Goal: Entertainment & Leisure: Consume media (video, audio)

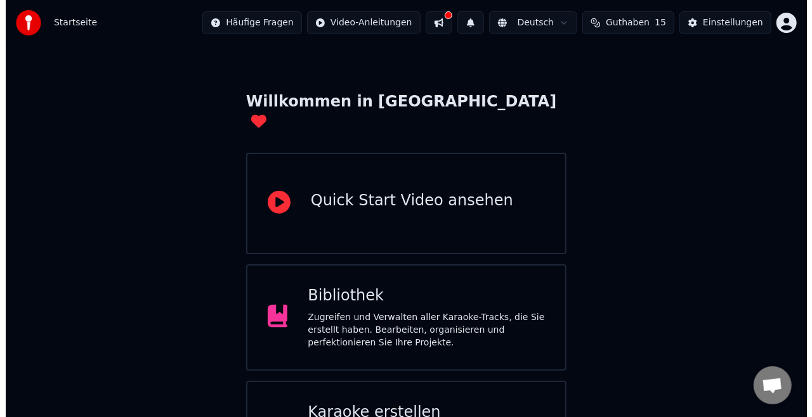
scroll to position [80, 0]
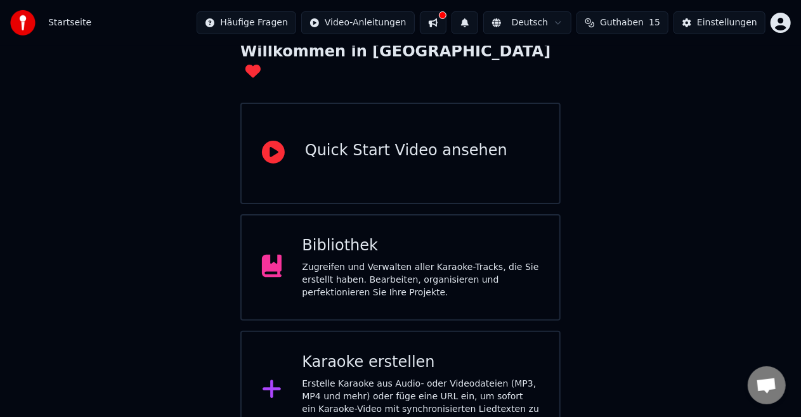
click at [353, 357] on div "Karaoke erstellen Erstelle Karaoke aus Audio- oder Videodateien (MP3, MP4 und m…" at bounding box center [420, 391] width 237 height 76
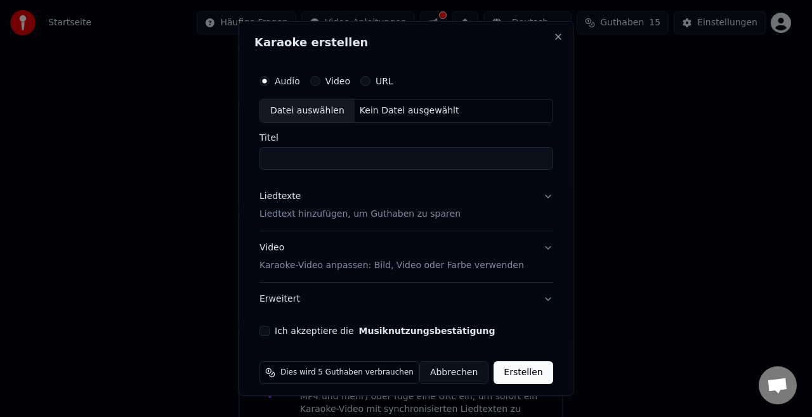
click at [313, 113] on div "Datei auswählen" at bounding box center [307, 111] width 95 height 23
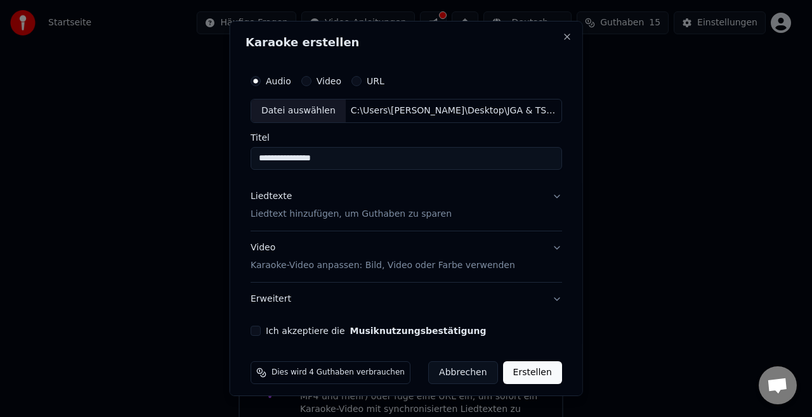
drag, startPoint x: 334, startPoint y: 152, endPoint x: 239, endPoint y: 167, distance: 95.6
click at [239, 167] on div "**********" at bounding box center [406, 209] width 353 height 376
type input "*"
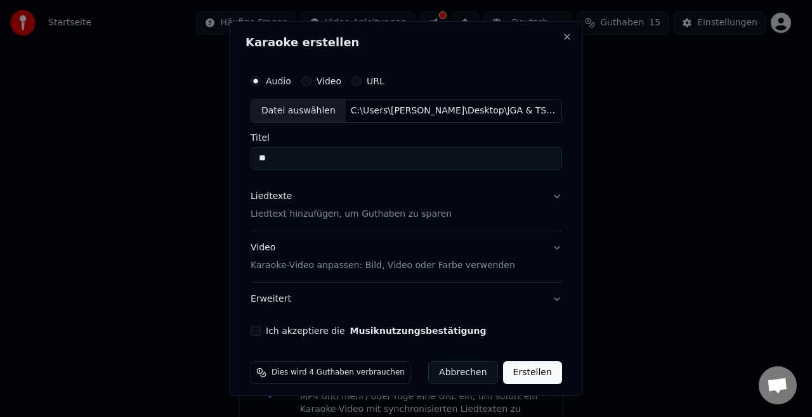
type input "*"
click at [293, 157] on input "**" at bounding box center [406, 158] width 311 height 23
type input "*"
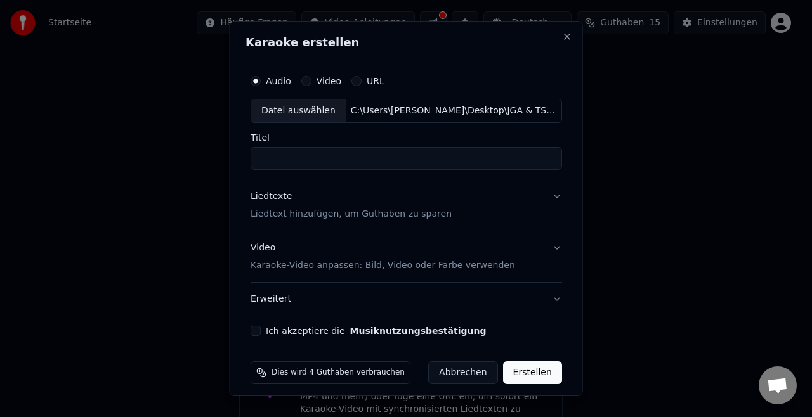
type input "*"
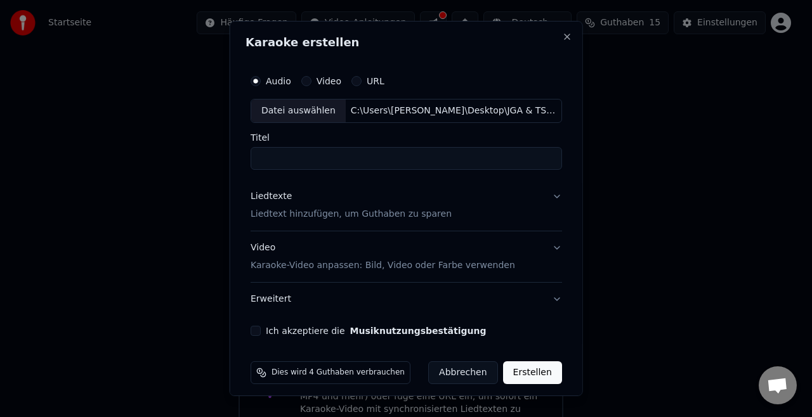
type input "*"
type input "**********"
click at [403, 218] on p "Liedtext hinzufügen, um Guthaben zu sparen" at bounding box center [351, 214] width 201 height 13
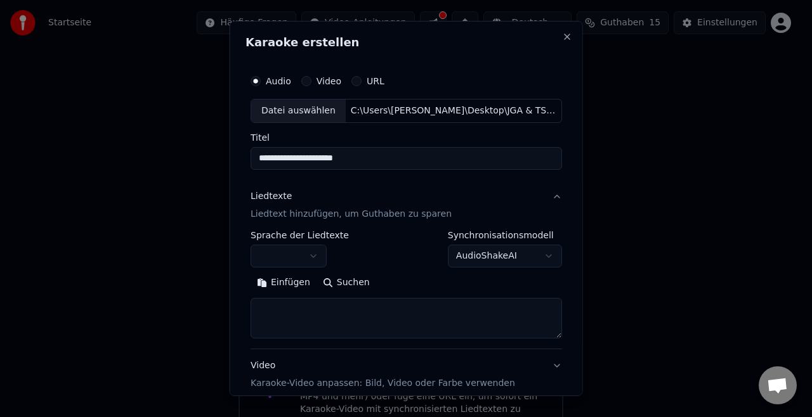
click at [309, 250] on button "button" at bounding box center [289, 256] width 76 height 23
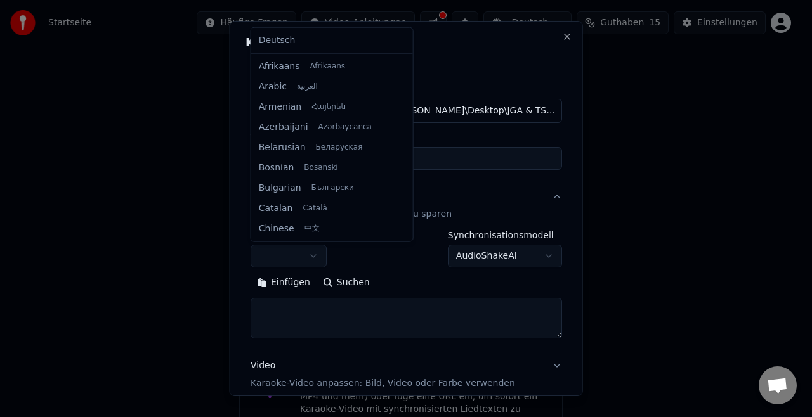
scroll to position [142, 0]
select select "**"
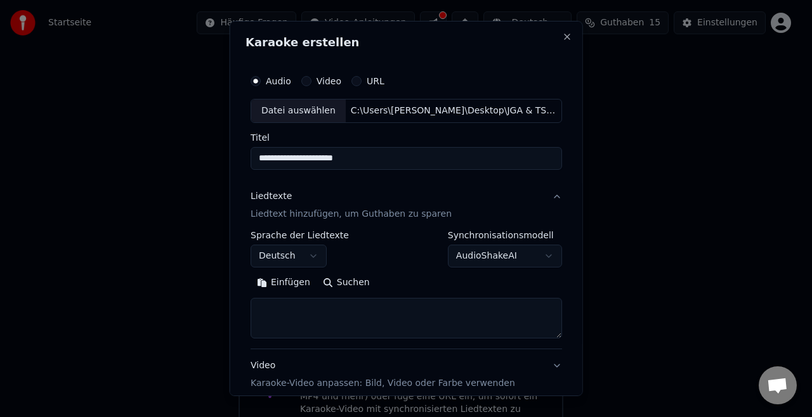
click at [357, 324] on textarea at bounding box center [406, 318] width 311 height 41
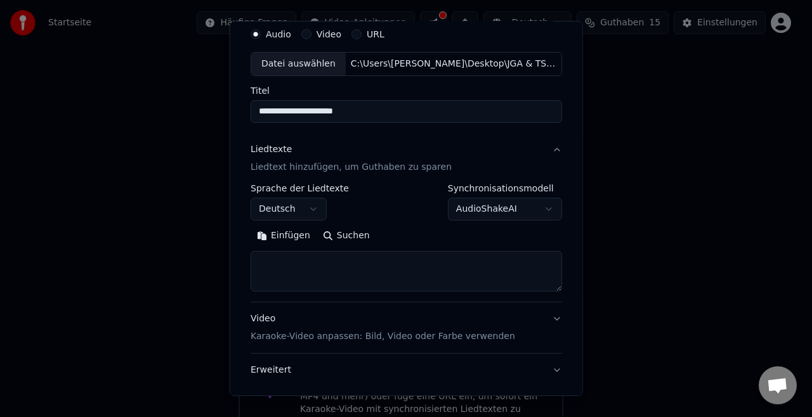
scroll to position [48, 0]
paste textarea "**********"
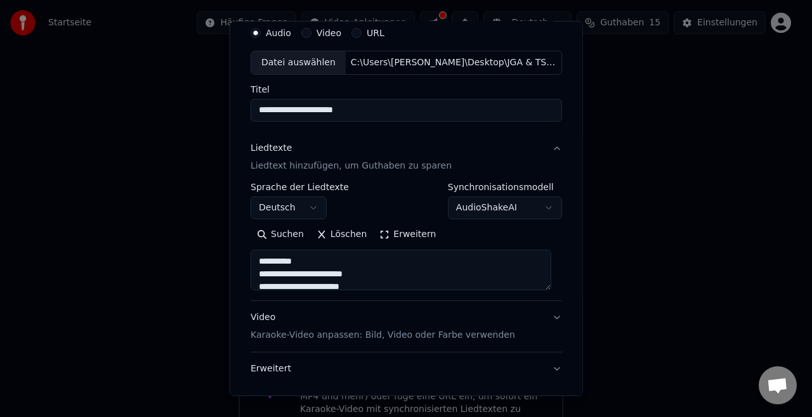
scroll to position [738, 0]
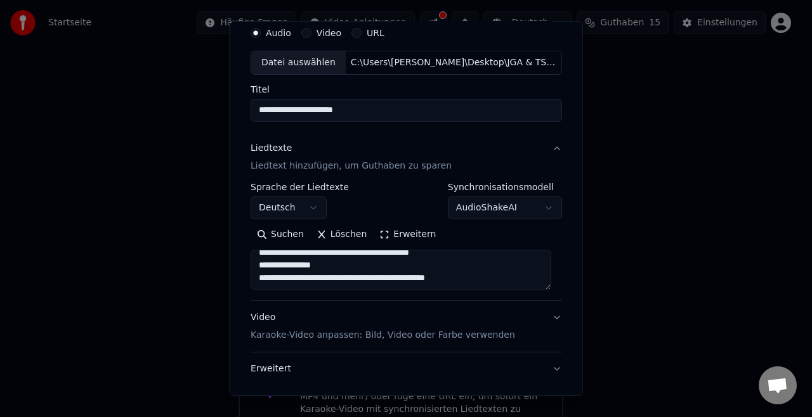
type textarea "**********"
click at [447, 326] on div "Video Karaoke-Video anpassen: Bild, Video oder Farbe verwenden" at bounding box center [383, 326] width 265 height 30
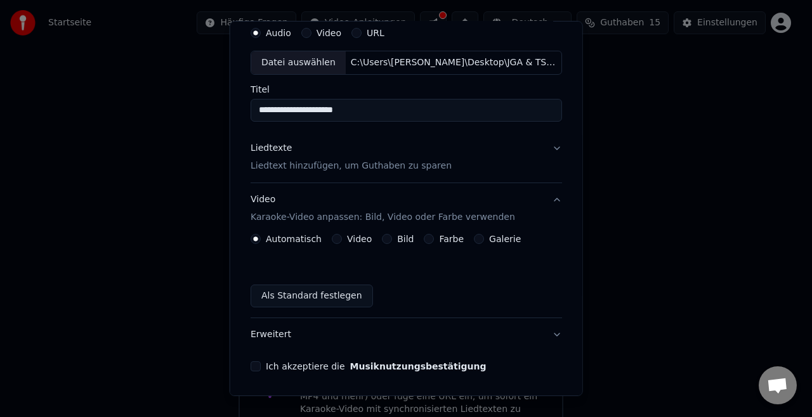
click at [324, 241] on div "Automatisch Video Bild Farbe Galerie" at bounding box center [386, 239] width 270 height 10
click at [332, 240] on button "Video" at bounding box center [337, 239] width 10 height 10
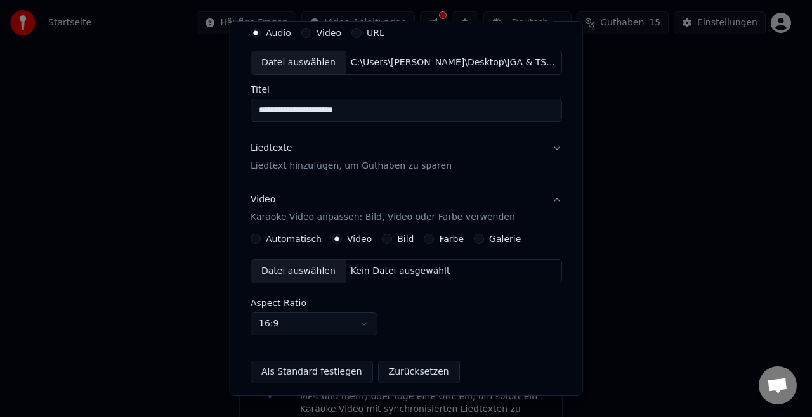
click at [308, 269] on div "Datei auswählen" at bounding box center [298, 271] width 95 height 23
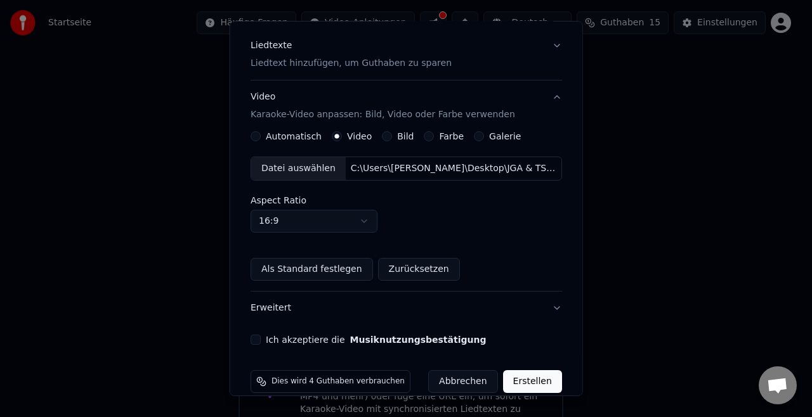
scroll to position [166, 0]
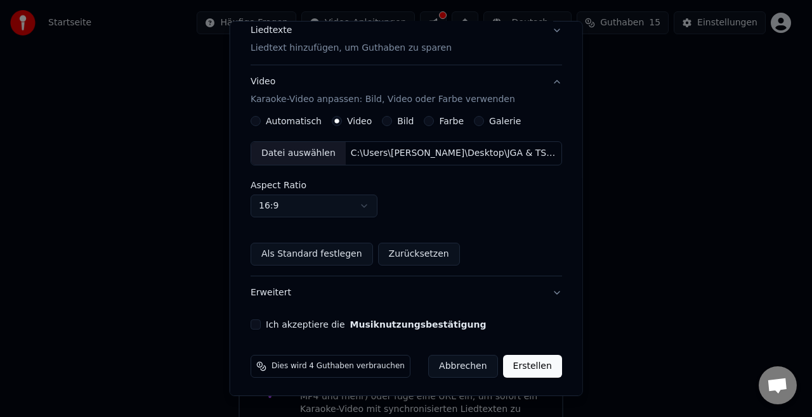
click at [256, 322] on button "Ich akzeptiere die Musiknutzungsbestätigung" at bounding box center [256, 325] width 10 height 10
click at [544, 291] on button "Erweitert" at bounding box center [406, 293] width 311 height 33
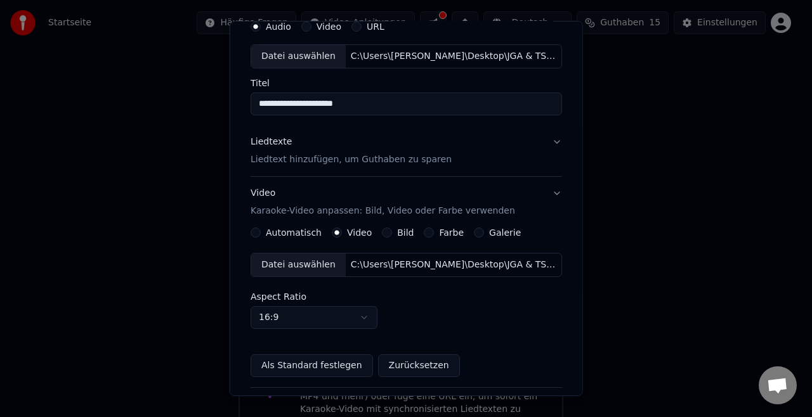
scroll to position [55, 0]
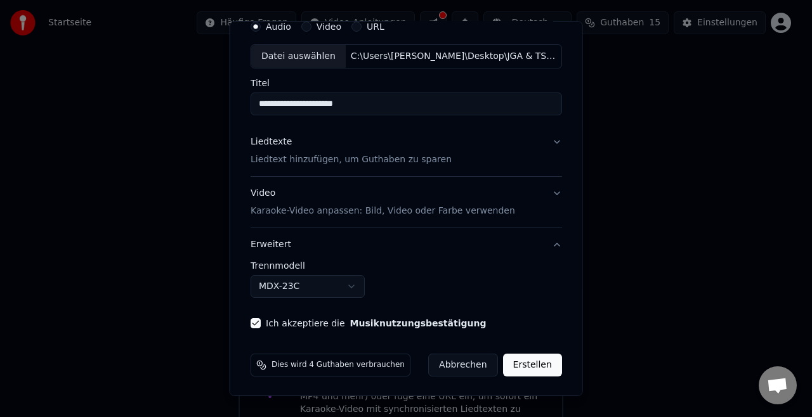
click at [349, 287] on button "MDX-23C" at bounding box center [308, 286] width 114 height 23
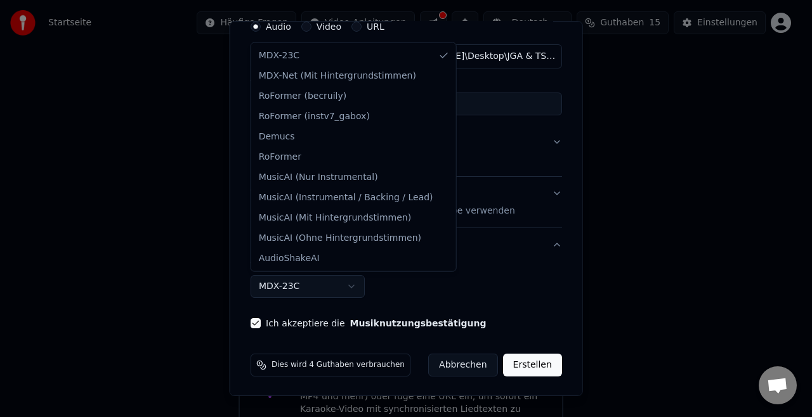
select select "**********"
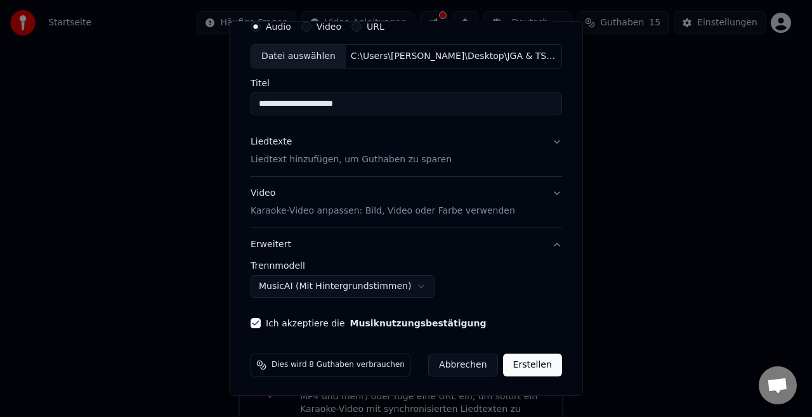
click at [525, 358] on button "Erstellen" at bounding box center [531, 365] width 59 height 23
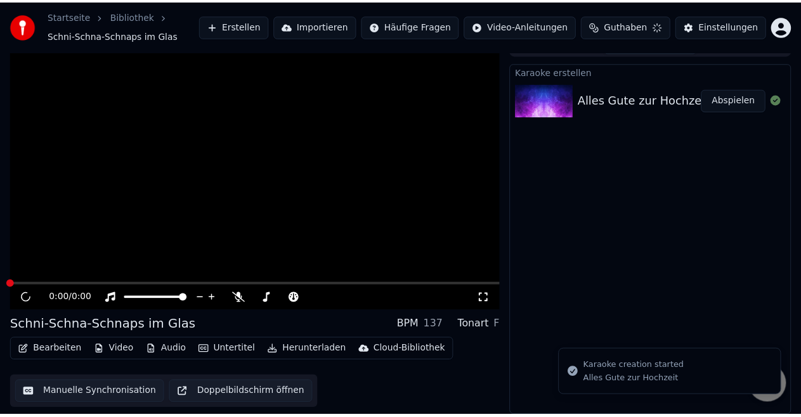
scroll to position [20, 0]
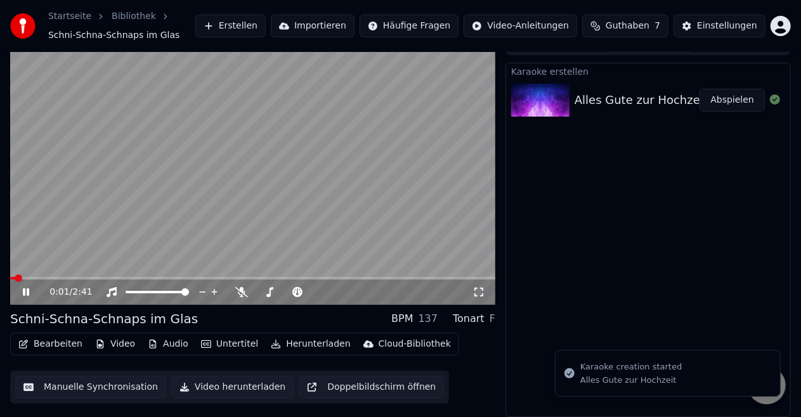
click at [32, 294] on icon at bounding box center [34, 292] width 29 height 10
click at [24, 291] on icon at bounding box center [26, 292] width 8 height 9
click at [114, 277] on video at bounding box center [252, 168] width 485 height 273
click at [109, 277] on span at bounding box center [252, 278] width 485 height 3
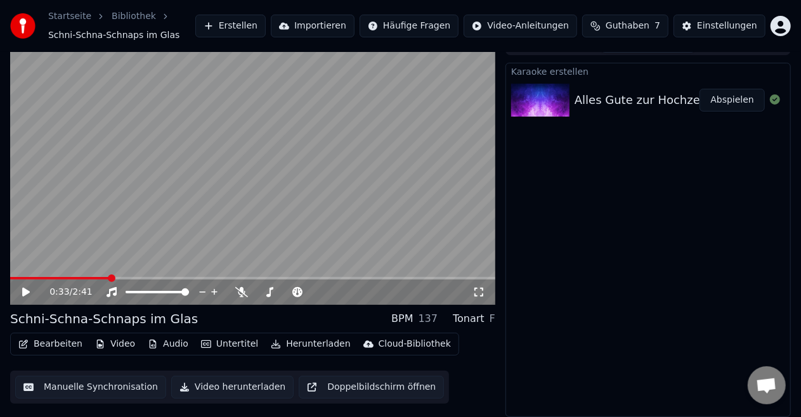
click at [39, 291] on icon at bounding box center [34, 292] width 29 height 10
click at [23, 292] on icon at bounding box center [26, 293] width 6 height 8
click at [303, 339] on button "Herunterladen" at bounding box center [310, 345] width 89 height 18
click at [468, 344] on div "Bearbeiten Video Audio Untertitel Herunterladen Cloud-Bibliothek Manuelle Synch…" at bounding box center [252, 368] width 485 height 71
click at [10, 277] on span at bounding box center [10, 278] width 0 height 3
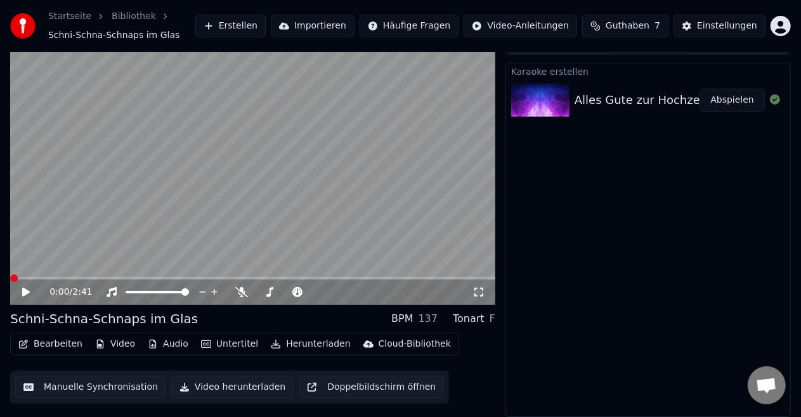
click at [25, 288] on icon at bounding box center [34, 292] width 29 height 10
click at [29, 291] on icon at bounding box center [34, 292] width 29 height 10
click at [261, 34] on button "Erstellen" at bounding box center [230, 26] width 70 height 23
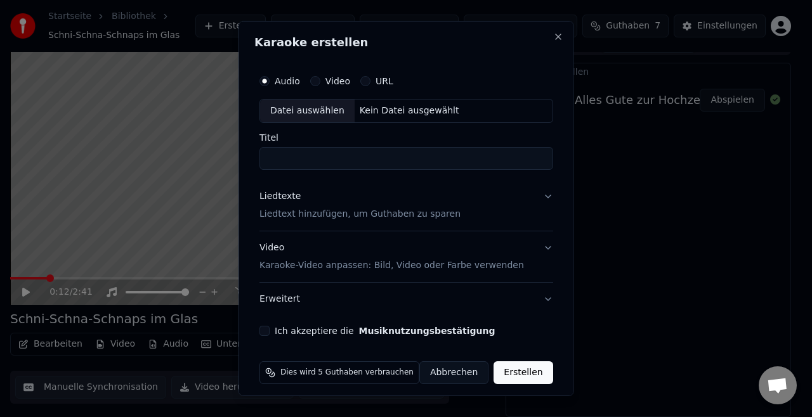
click at [331, 110] on div "Datei auswählen" at bounding box center [307, 111] width 95 height 23
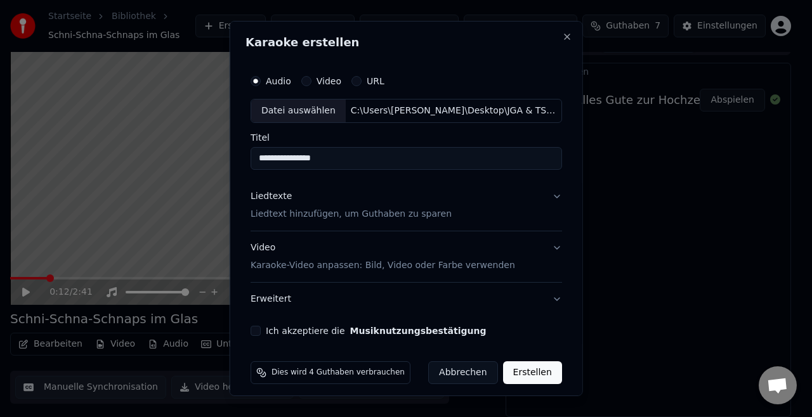
drag, startPoint x: 329, startPoint y: 155, endPoint x: 346, endPoint y: 155, distance: 17.1
click at [346, 155] on input "**********" at bounding box center [406, 158] width 311 height 23
drag, startPoint x: 346, startPoint y: 155, endPoint x: 164, endPoint y: 184, distance: 184.4
click at [164, 184] on body "**********" at bounding box center [400, 188] width 801 height 417
type input "**********"
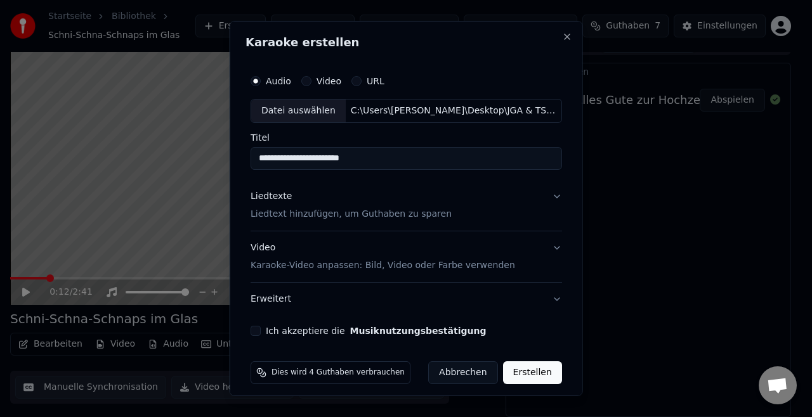
click at [419, 221] on button "Liedtexte Liedtext hinzufügen, um Guthaben zu sparen" at bounding box center [406, 205] width 311 height 51
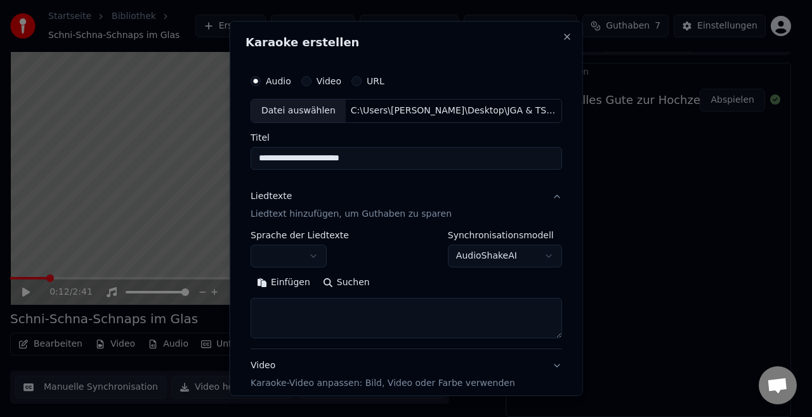
click at [324, 311] on textarea at bounding box center [406, 318] width 311 height 41
paste textarea "**********"
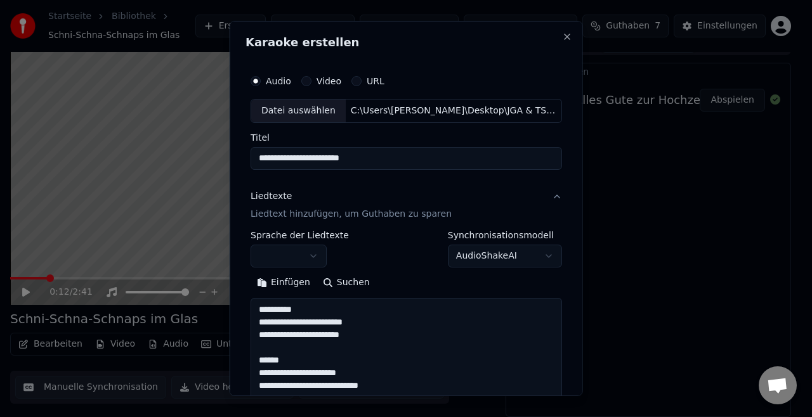
scroll to position [738, 0]
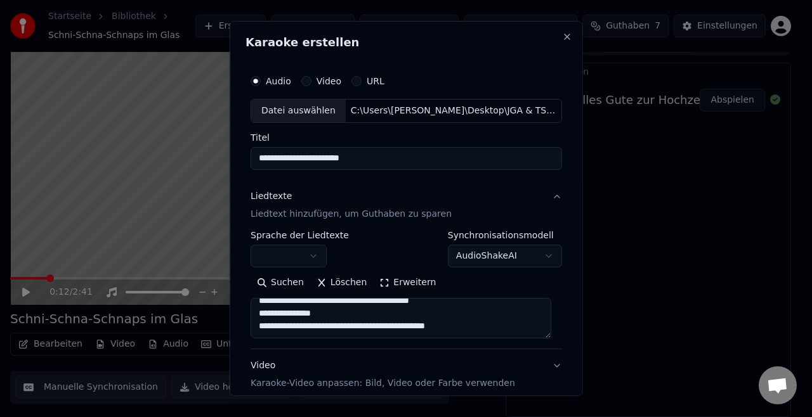
type textarea "**********"
click at [317, 252] on body "**********" at bounding box center [400, 188] width 801 height 417
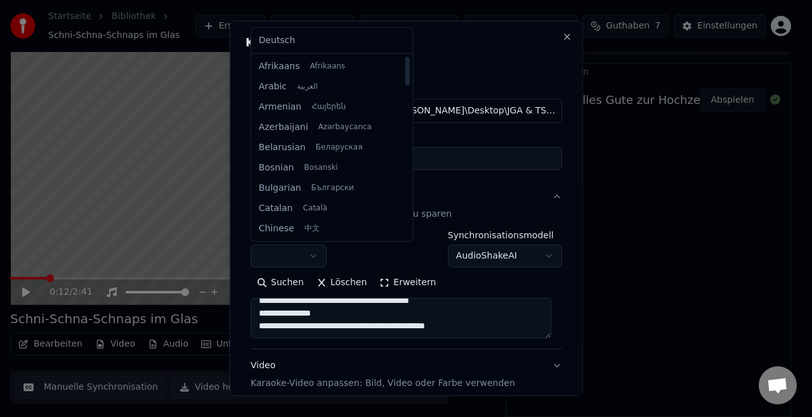
select select "**"
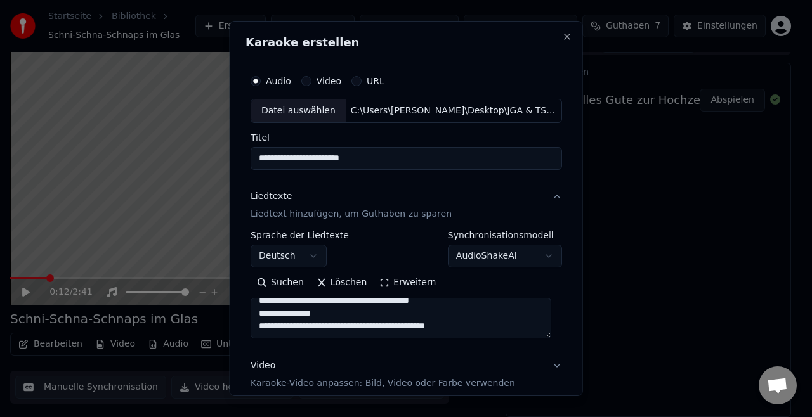
scroll to position [743, 0]
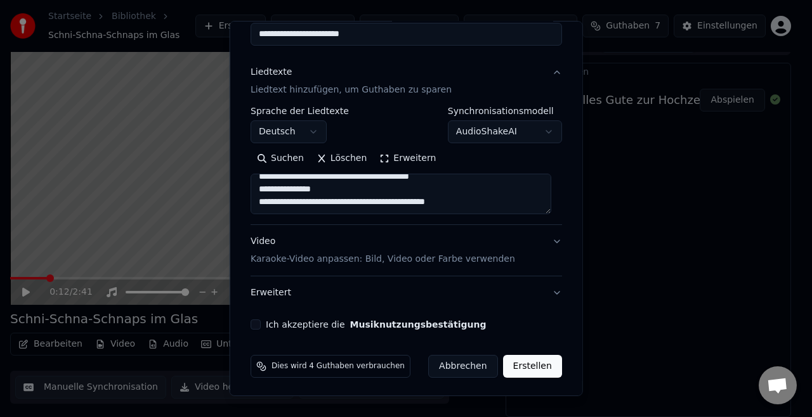
click at [375, 260] on p "Karaoke-Video anpassen: Bild, Video oder Farbe verwenden" at bounding box center [383, 259] width 265 height 13
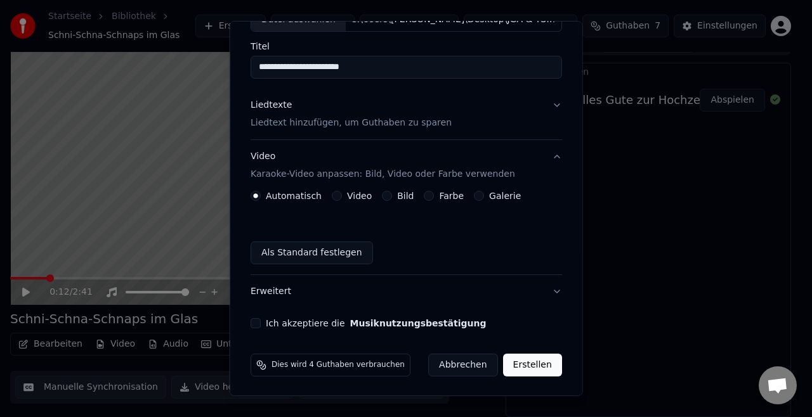
scroll to position [91, 0]
click at [351, 195] on label "Video" at bounding box center [359, 196] width 25 height 9
click at [342, 195] on button "Video" at bounding box center [337, 196] width 10 height 10
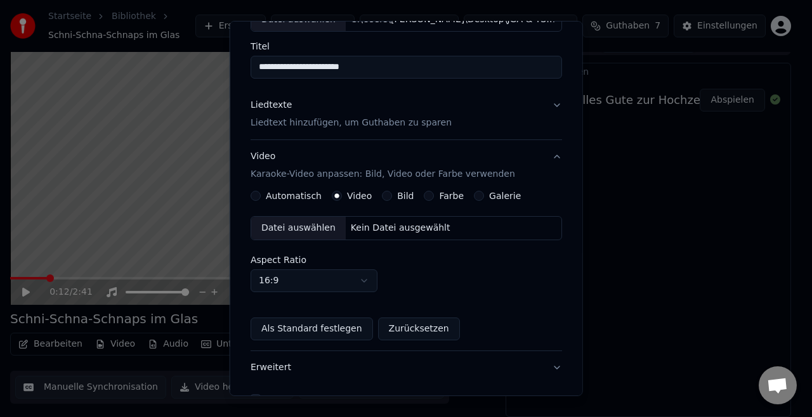
click at [306, 221] on div "Datei auswählen" at bounding box center [298, 228] width 95 height 23
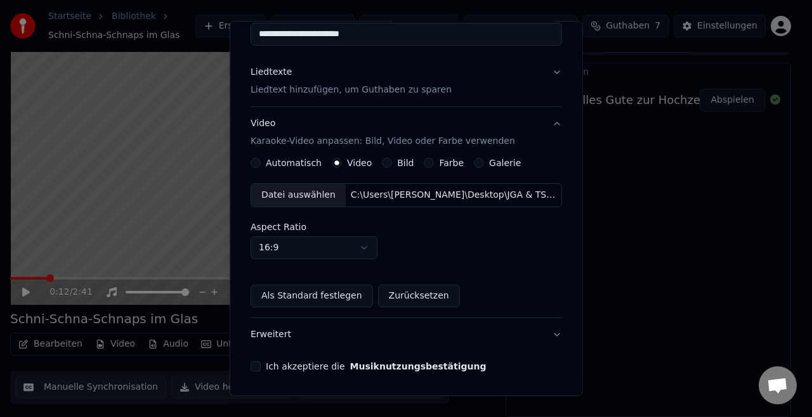
scroll to position [166, 0]
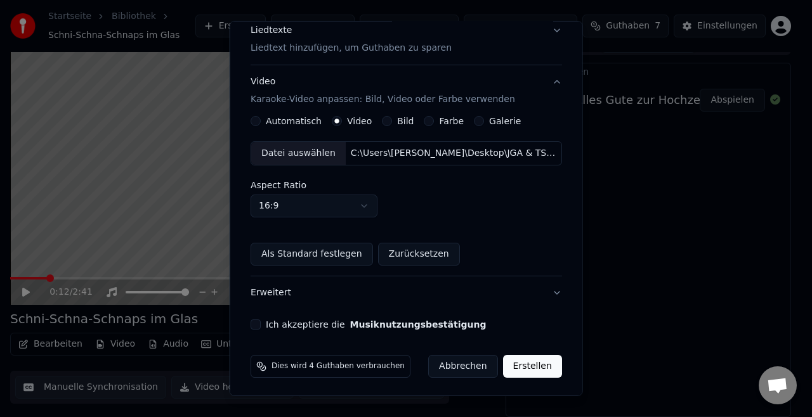
click at [260, 322] on div "Ich akzeptiere die Musiknutzungsbestätigung" at bounding box center [406, 325] width 311 height 10
click at [255, 323] on button "Ich akzeptiere die Musiknutzungsbestätigung" at bounding box center [256, 325] width 10 height 10
click at [547, 293] on button "Erweitert" at bounding box center [406, 293] width 311 height 33
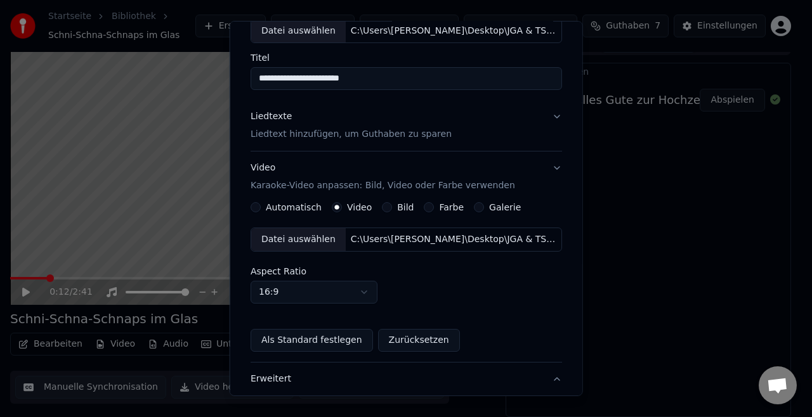
scroll to position [55, 0]
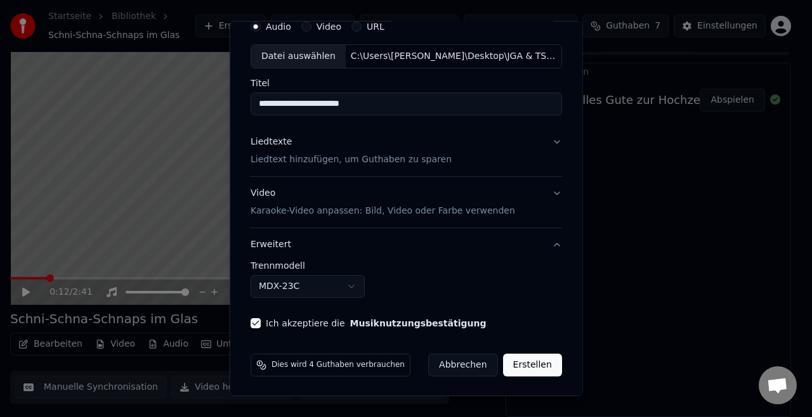
click at [335, 295] on body "**********" at bounding box center [400, 188] width 801 height 417
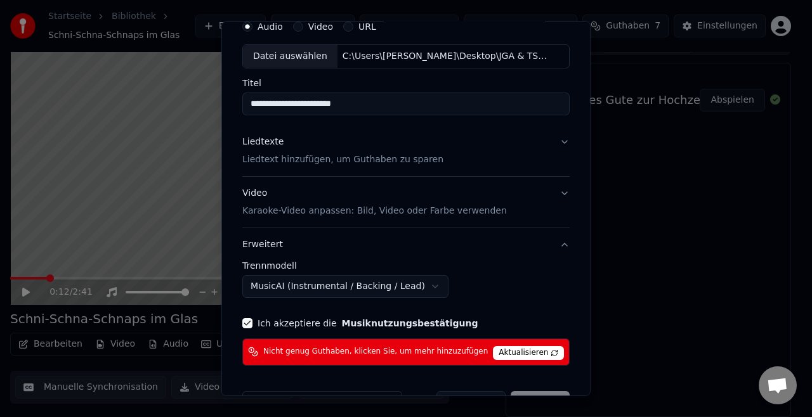
click at [358, 294] on button "MusicAI (Instrumental / Backing / Lead)" at bounding box center [345, 286] width 206 height 23
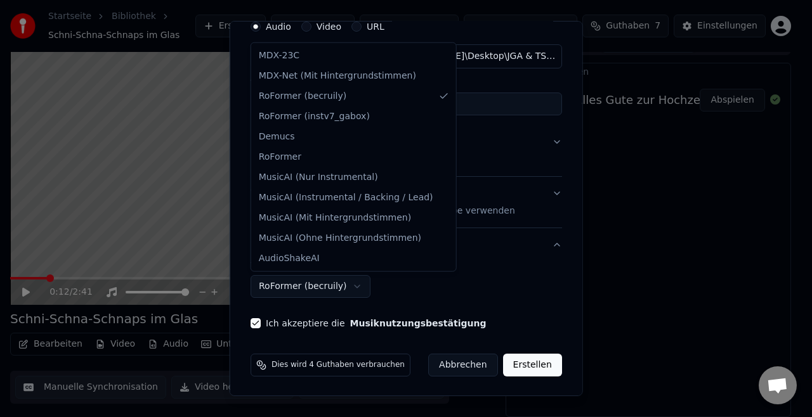
click at [354, 282] on body "**********" at bounding box center [400, 188] width 801 height 417
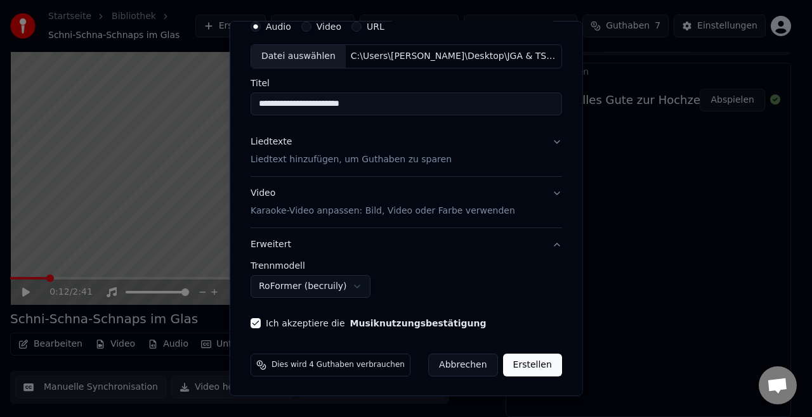
click at [509, 279] on body "**********" at bounding box center [400, 188] width 801 height 417
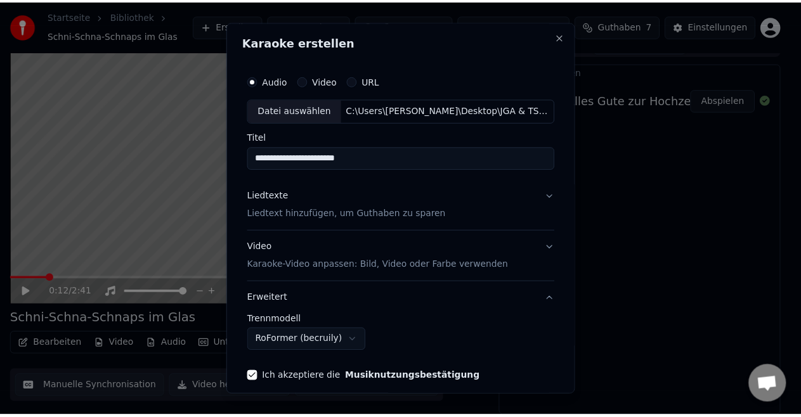
scroll to position [54, 0]
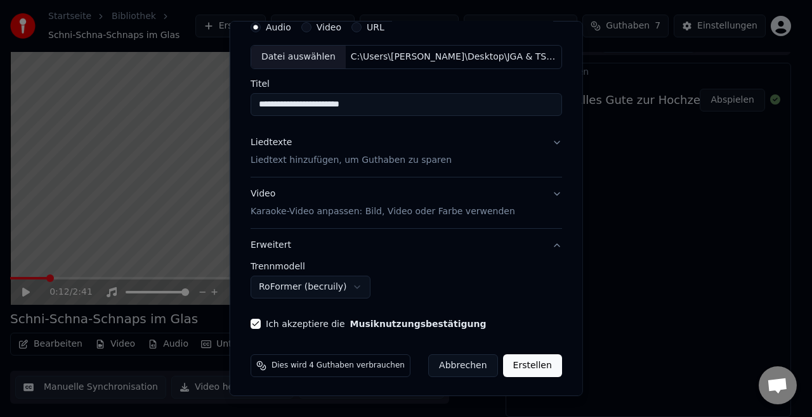
click at [530, 370] on button "Erstellen" at bounding box center [531, 366] width 59 height 23
select select "******"
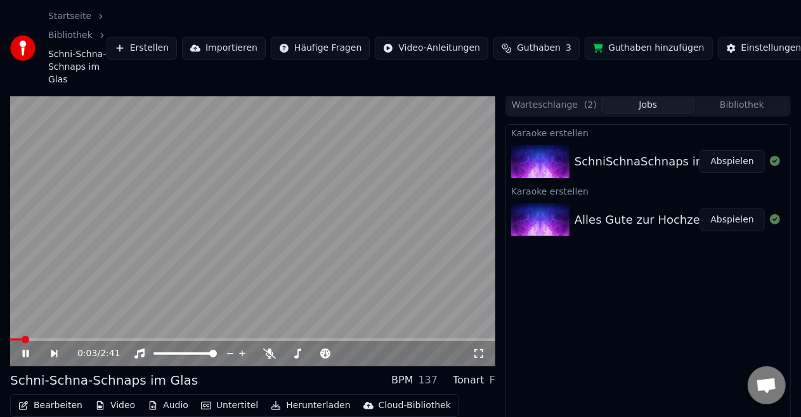
scroll to position [0, 0]
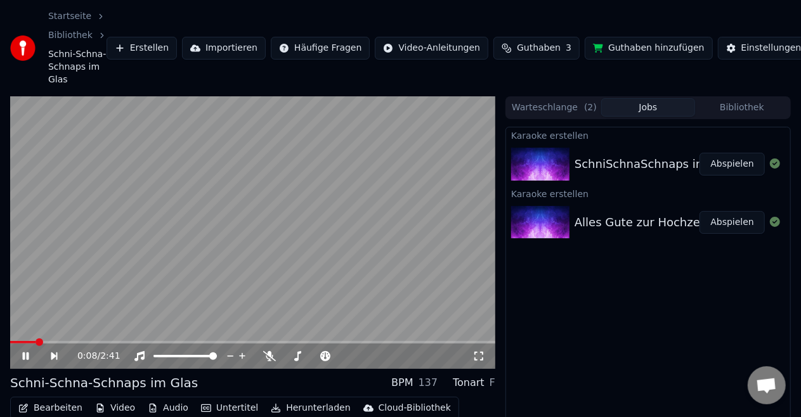
click at [610, 174] on div "SchniSchnaSchnaps im Glas Abspielen" at bounding box center [648, 164] width 284 height 43
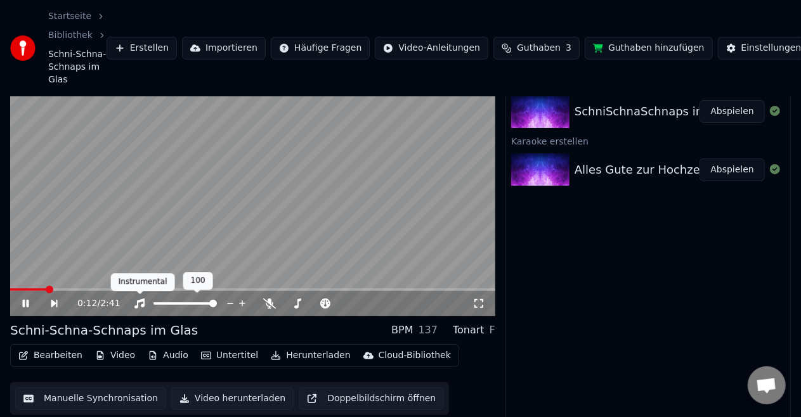
scroll to position [54, 0]
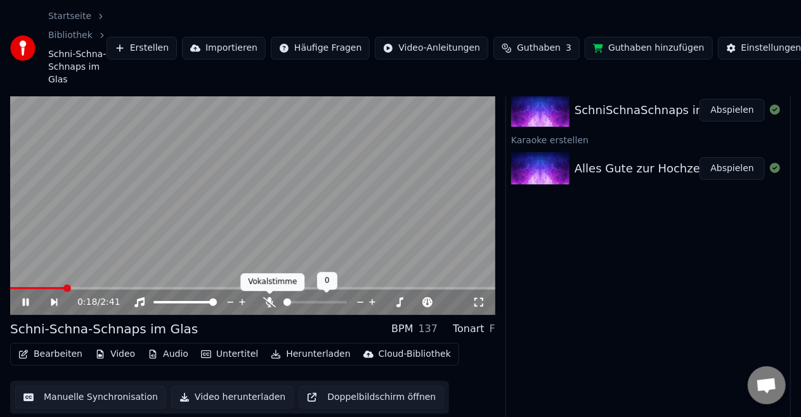
drag, startPoint x: 268, startPoint y: 298, endPoint x: 280, endPoint y: 299, distance: 12.8
click at [280, 299] on div at bounding box center [327, 302] width 102 height 13
drag, startPoint x: 270, startPoint y: 303, endPoint x: 284, endPoint y: 303, distance: 13.3
click at [284, 303] on div at bounding box center [320, 302] width 115 height 13
click at [332, 306] on span at bounding box center [328, 303] width 8 height 8
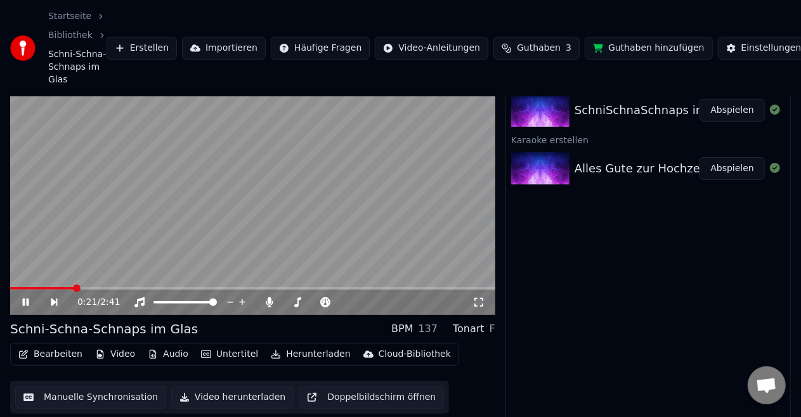
click at [154, 352] on button "Audio" at bounding box center [168, 355] width 51 height 18
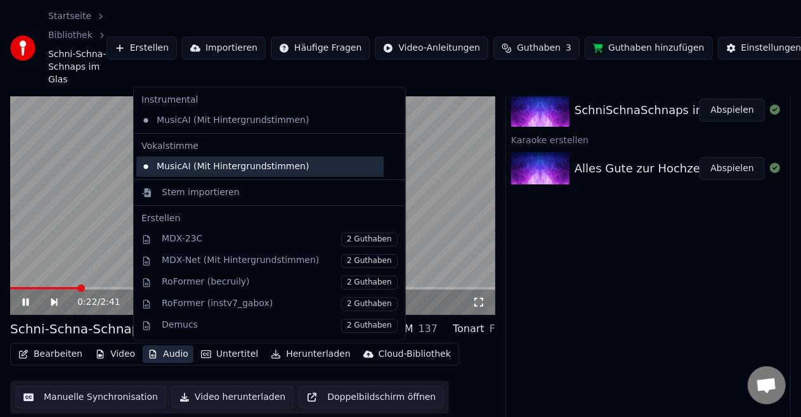
click at [218, 166] on div "MusicAI (Mit Hintergrundstimmen)" at bounding box center [259, 167] width 247 height 20
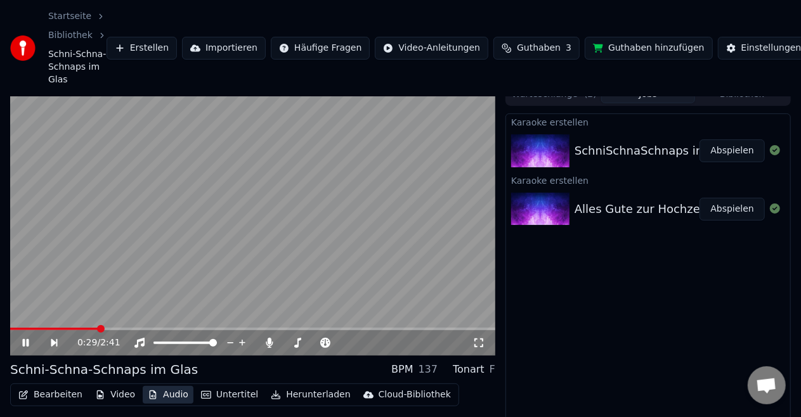
scroll to position [14, 0]
click at [29, 344] on icon at bounding box center [26, 343] width 6 height 8
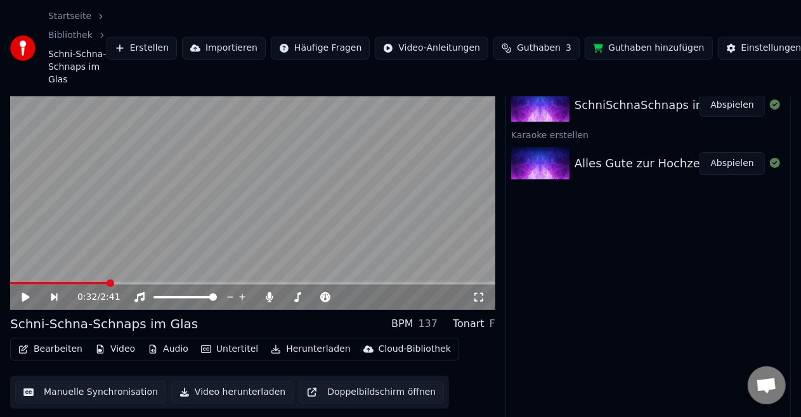
scroll to position [64, 0]
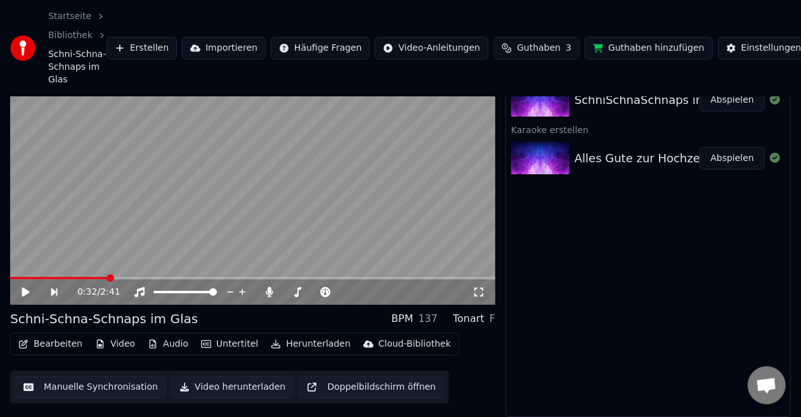
click at [94, 391] on button "Manuelle Synchronisation" at bounding box center [90, 387] width 151 height 23
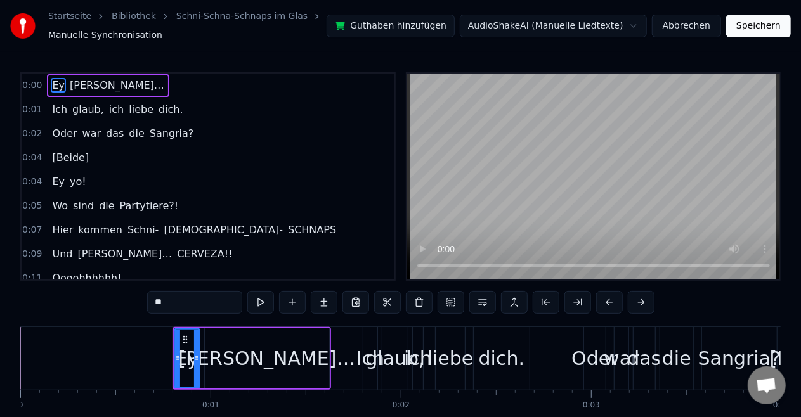
click at [66, 147] on div "[Beide]" at bounding box center [70, 158] width 47 height 23
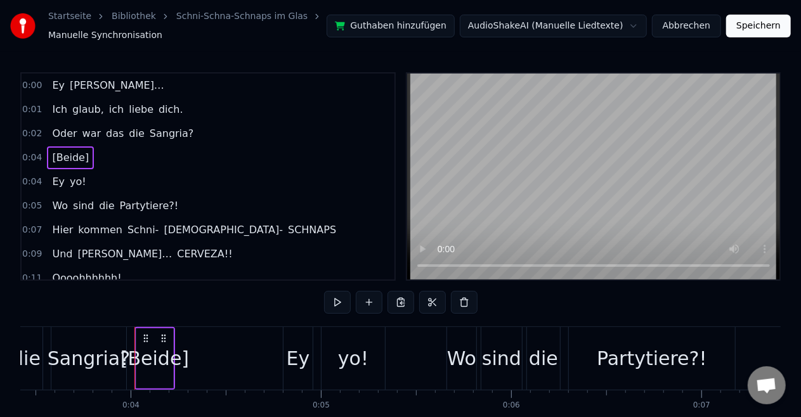
scroll to position [0, 702]
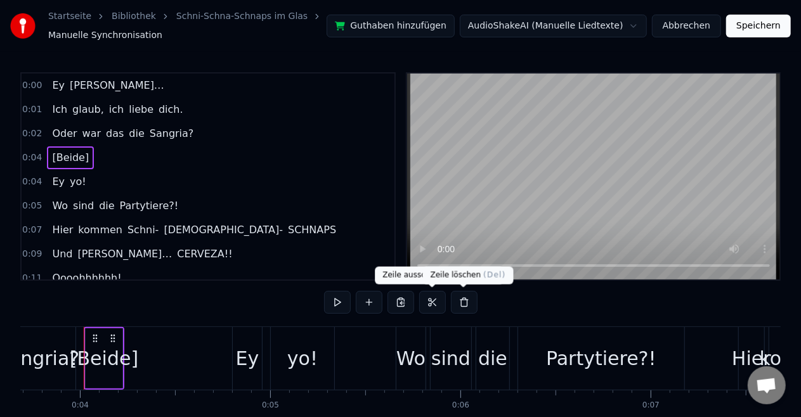
click at [459, 310] on button at bounding box center [464, 302] width 27 height 23
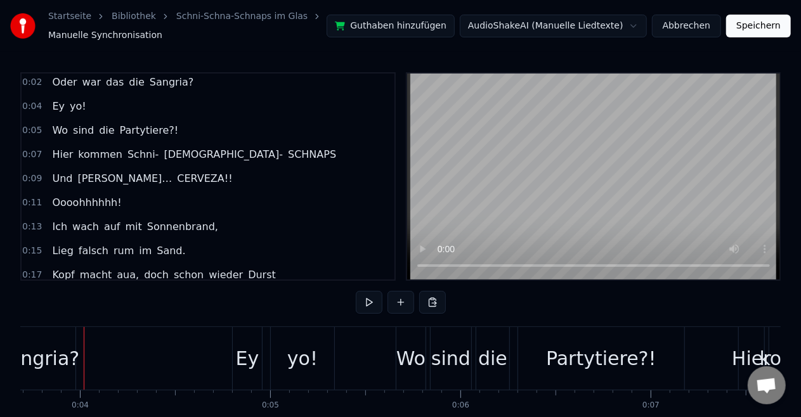
scroll to position [0, 0]
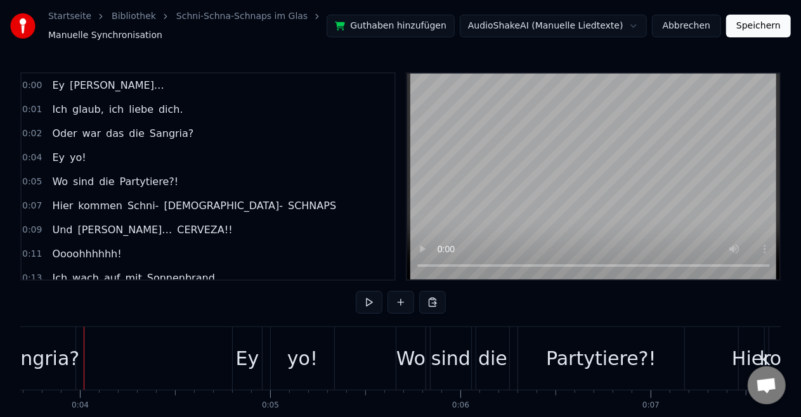
click at [766, 27] on button "Speichern" at bounding box center [758, 26] width 65 height 23
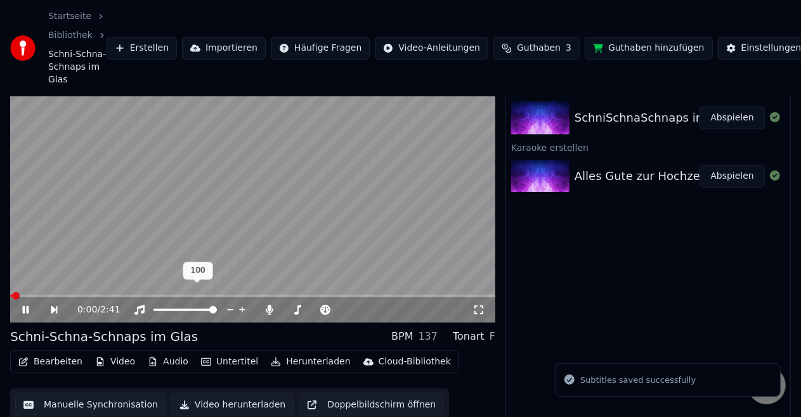
scroll to position [64, 0]
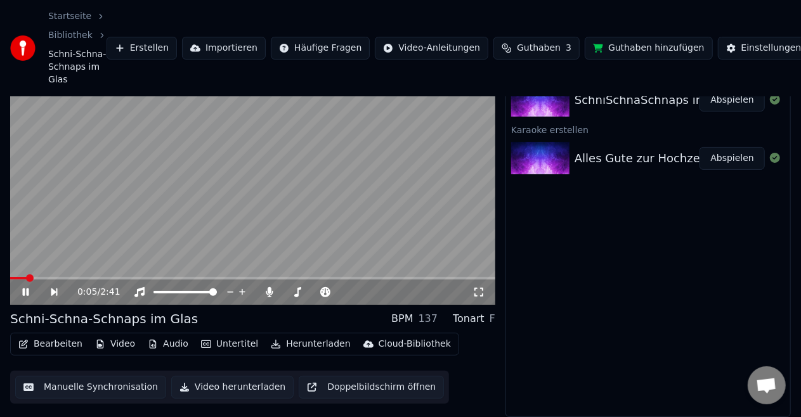
click at [27, 298] on div "0:05 / 2:41" at bounding box center [252, 292] width 475 height 13
click at [28, 293] on icon at bounding box center [26, 293] width 6 height 8
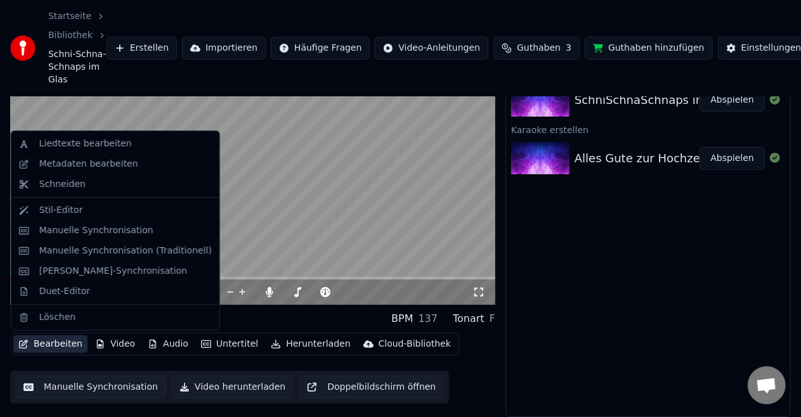
click at [55, 346] on button "Bearbeiten" at bounding box center [50, 345] width 74 height 18
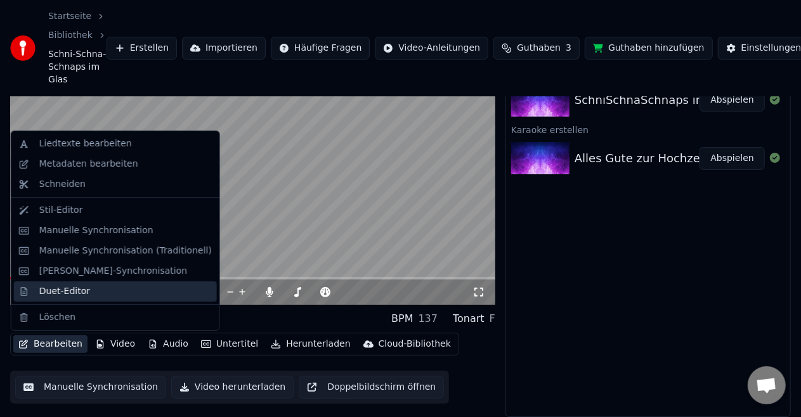
click at [69, 297] on div "Duet-Editor" at bounding box center [64, 291] width 51 height 13
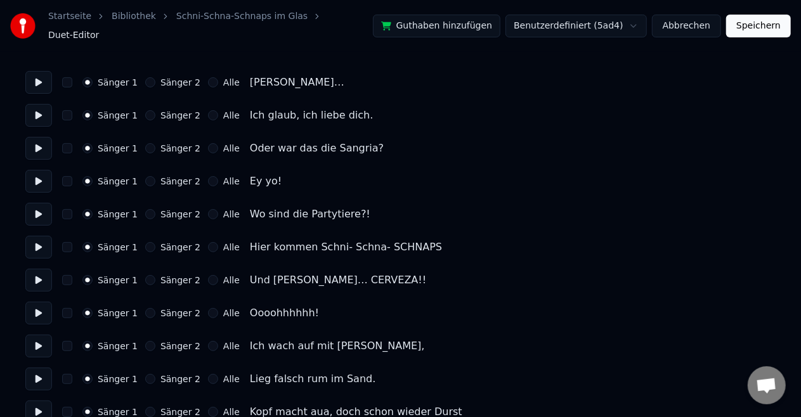
scroll to position [94, 0]
click at [223, 176] on label "Alle" at bounding box center [231, 180] width 16 height 9
click at [213, 176] on button "Alle" at bounding box center [213, 180] width 10 height 10
click at [211, 213] on div "Sänger 1 Sänger 2 Alle Wo sind die Partytiere?!" at bounding box center [400, 213] width 750 height 23
click at [208, 208] on div "Alle" at bounding box center [224, 213] width 32 height 10
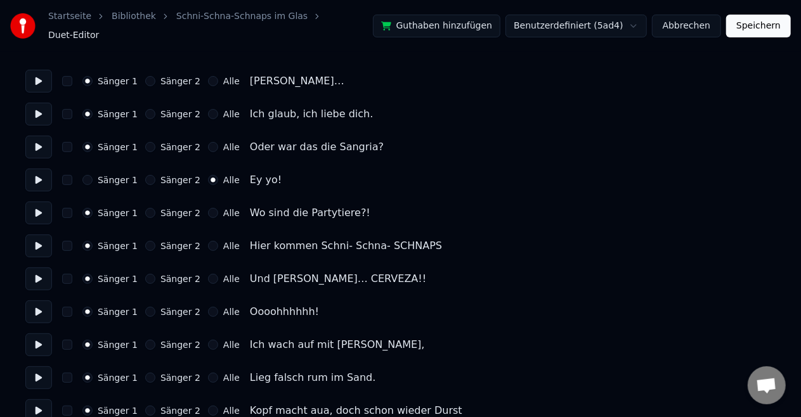
click at [208, 208] on button "Alle" at bounding box center [213, 213] width 10 height 10
click at [145, 274] on button "Sänger 2" at bounding box center [150, 279] width 10 height 10
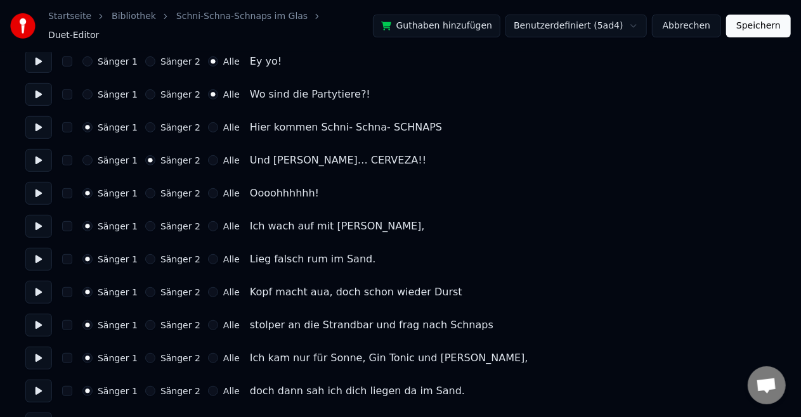
scroll to position [213, 0]
click at [211, 188] on div "Alle" at bounding box center [224, 193] width 32 height 10
click at [208, 188] on button "Alle" at bounding box center [213, 193] width 10 height 10
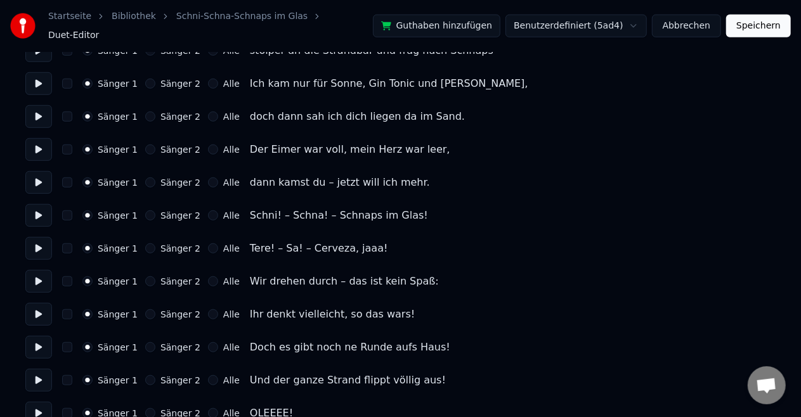
scroll to position [488, 0]
click at [208, 210] on button "Alle" at bounding box center [213, 215] width 10 height 10
click at [208, 243] on button "Alle" at bounding box center [213, 248] width 10 height 10
click at [208, 276] on button "Alle" at bounding box center [213, 281] width 10 height 10
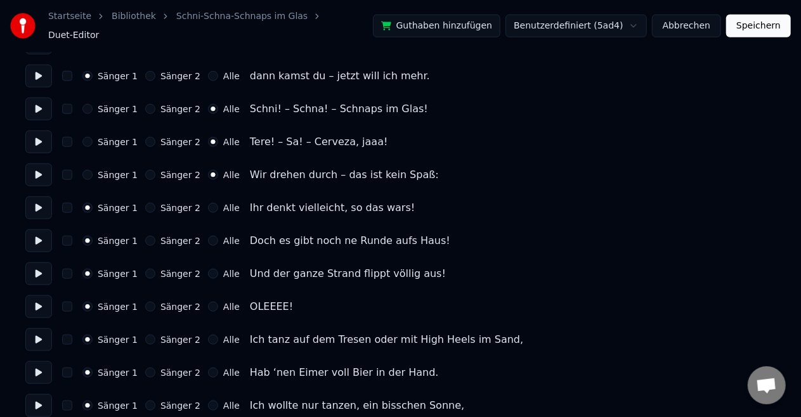
scroll to position [597, 0]
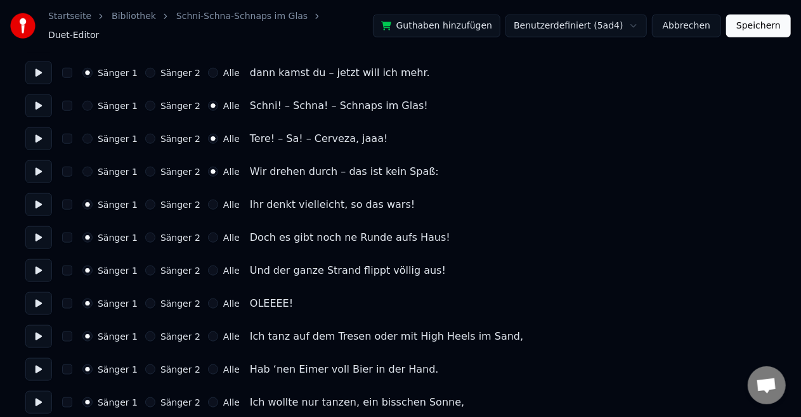
click at [209, 193] on div "Sänger 1 Sänger 2 Alle Ihr denkt vielleicht, so das wars!" at bounding box center [400, 204] width 750 height 23
click at [208, 200] on button "Alle" at bounding box center [213, 205] width 10 height 10
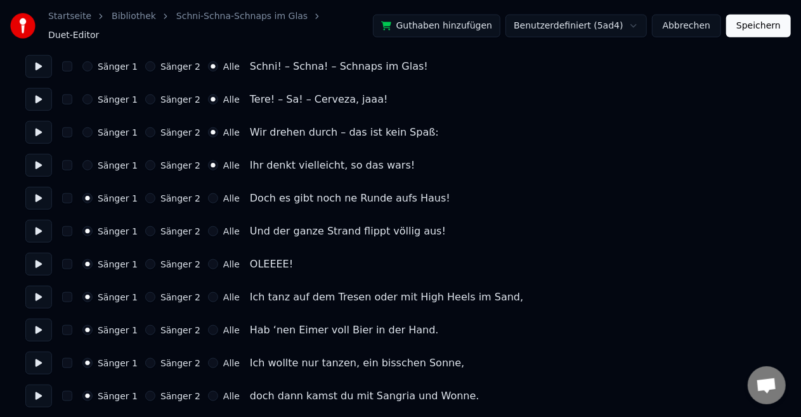
scroll to position [639, 0]
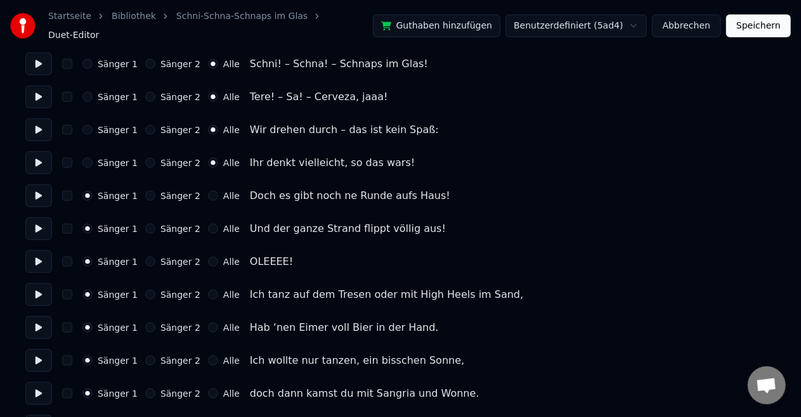
click at [208, 191] on button "Alle" at bounding box center [213, 196] width 10 height 10
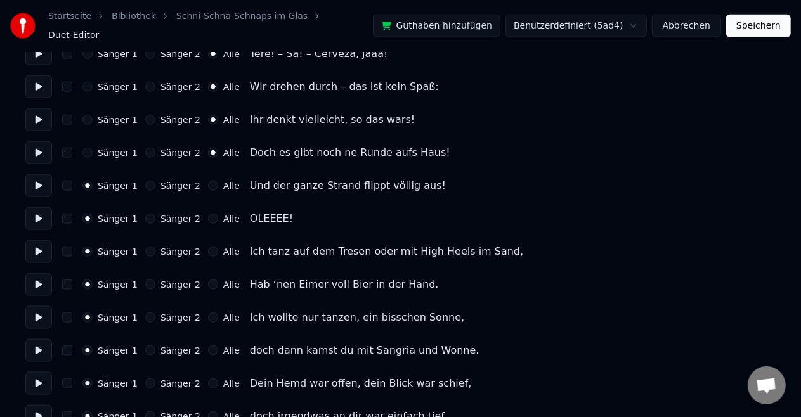
scroll to position [684, 0]
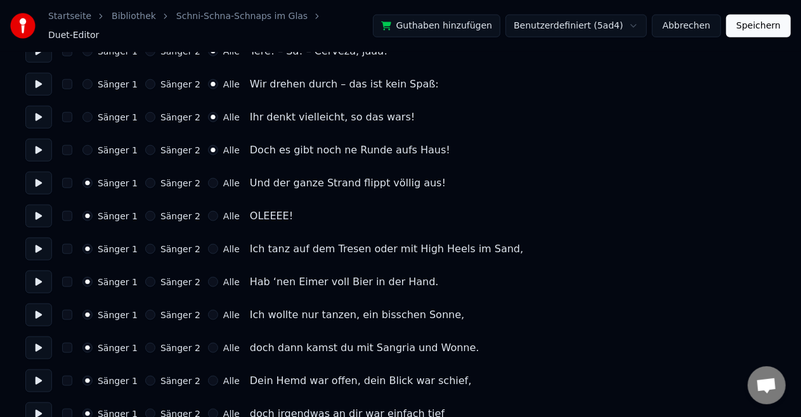
click at [194, 179] on div "Sänger 1 Sänger 2 Alle" at bounding box center [160, 183] width 157 height 10
click at [208, 178] on button "Alle" at bounding box center [213, 183] width 10 height 10
click at [208, 211] on button "Alle" at bounding box center [213, 216] width 10 height 10
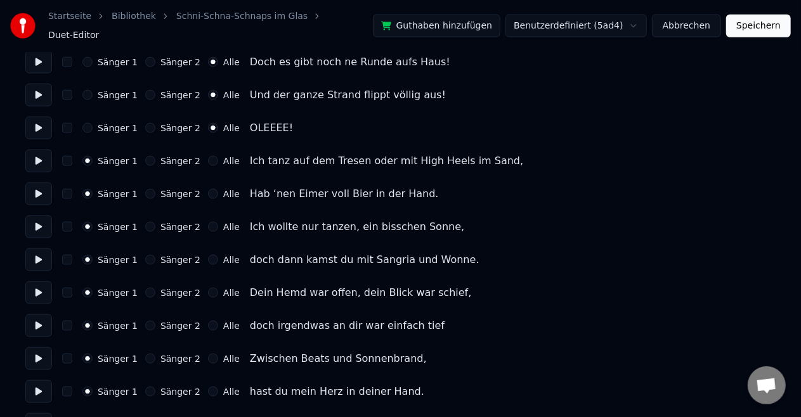
scroll to position [775, 0]
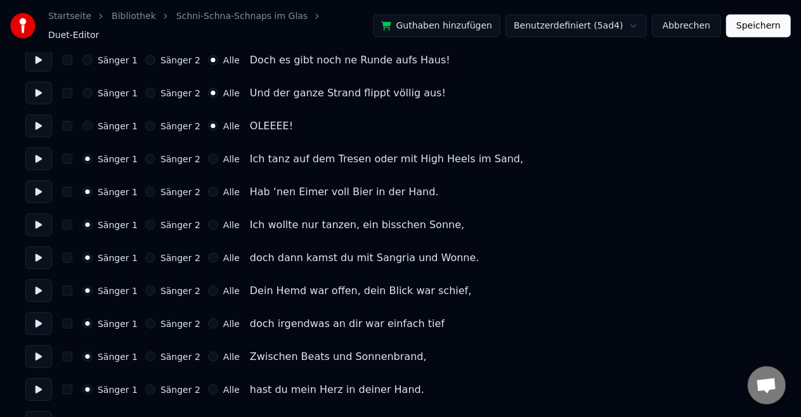
click at [151, 157] on div "Sänger 1 Sänger 2 Alle Ich tanz auf dem Tresen oder mit High Heels im Sand," at bounding box center [400, 159] width 750 height 23
click at [145, 154] on button "Sänger 2" at bounding box center [150, 159] width 10 height 10
click at [148, 187] on button "Sänger 2" at bounding box center [150, 192] width 10 height 10
click at [149, 223] on div "Sänger 1 Sänger 2 Alle Ich wollte nur tanzen, ein bisschen Sonne," at bounding box center [400, 225] width 750 height 23
click at [145, 220] on button "Sänger 2" at bounding box center [150, 225] width 10 height 10
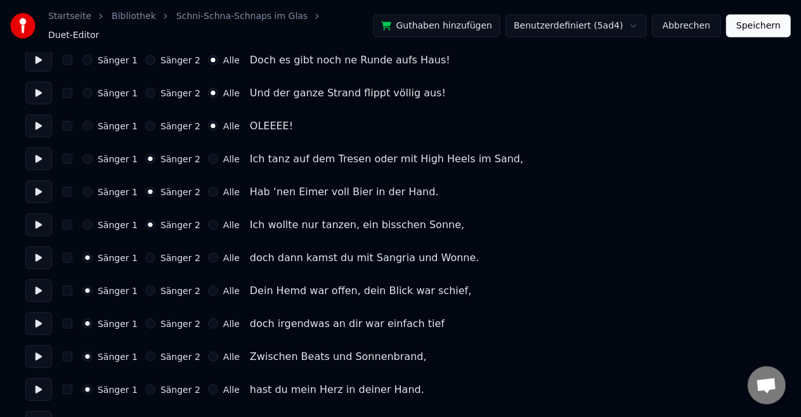
click at [145, 253] on button "Sänger 2" at bounding box center [150, 258] width 10 height 10
click at [145, 286] on button "Sänger 2" at bounding box center [150, 291] width 10 height 10
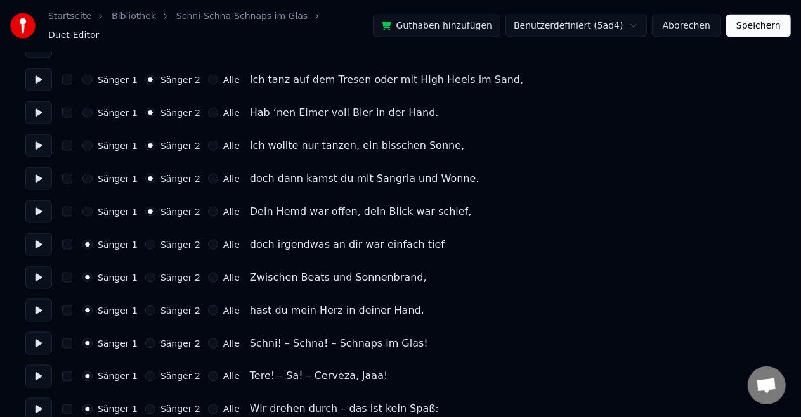
scroll to position [854, 0]
click at [145, 239] on button "Sänger 2" at bounding box center [150, 244] width 10 height 10
click at [145, 272] on button "Sänger 2" at bounding box center [150, 277] width 10 height 10
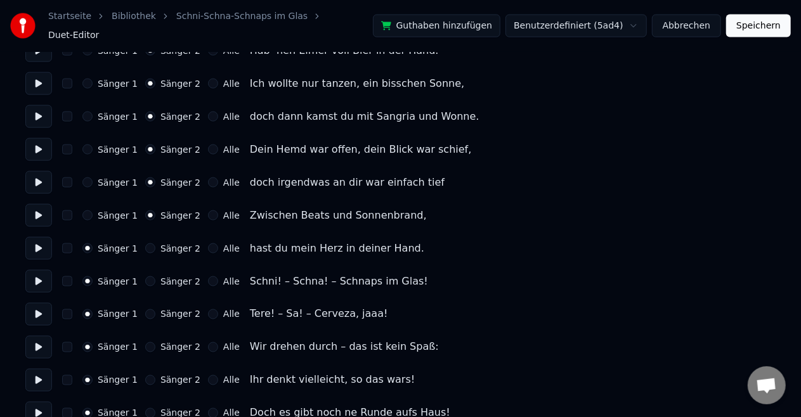
scroll to position [917, 0]
click at [145, 243] on button "Sänger 2" at bounding box center [150, 248] width 10 height 10
click at [208, 276] on button "Alle" at bounding box center [213, 281] width 10 height 10
click at [204, 303] on div "Sänger 1 Sänger 2 Alle Tere! – Sa! – Cerveza, jaaa!" at bounding box center [400, 314] width 750 height 23
click at [208, 311] on button "Alle" at bounding box center [213, 314] width 10 height 10
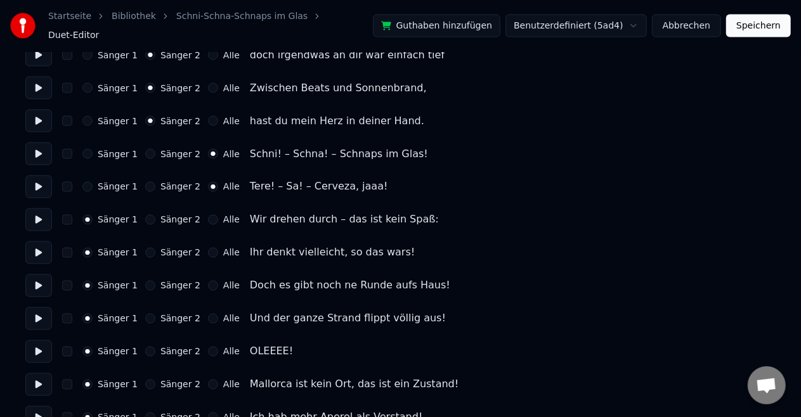
scroll to position [1044, 0]
click at [208, 214] on button "Alle" at bounding box center [213, 219] width 10 height 10
click at [208, 249] on button "Alle" at bounding box center [213, 252] width 10 height 10
click at [208, 280] on button "Alle" at bounding box center [213, 285] width 10 height 10
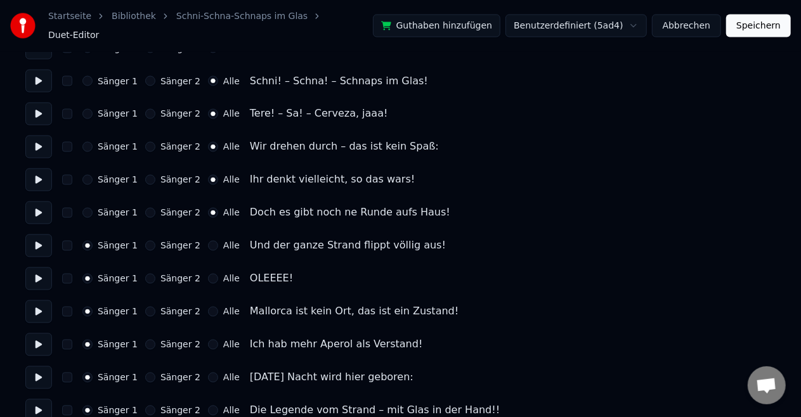
scroll to position [1124, 0]
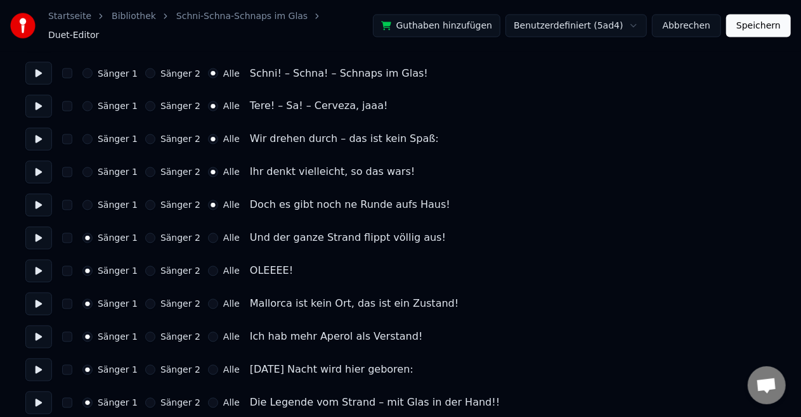
click at [208, 233] on button "Alle" at bounding box center [213, 238] width 10 height 10
click at [208, 266] on button "Alle" at bounding box center [213, 271] width 10 height 10
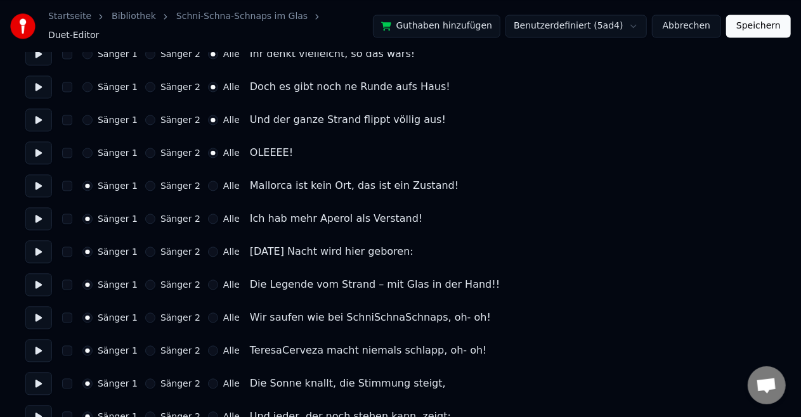
scroll to position [1243, 0]
click at [166, 214] on label "Sänger 2" at bounding box center [180, 218] width 40 height 9
click at [155, 214] on button "Sänger 2" at bounding box center [150, 218] width 10 height 10
click at [160, 281] on label "Sänger 2" at bounding box center [180, 284] width 40 height 9
click at [155, 281] on button "Sänger 2" at bounding box center [150, 284] width 10 height 10
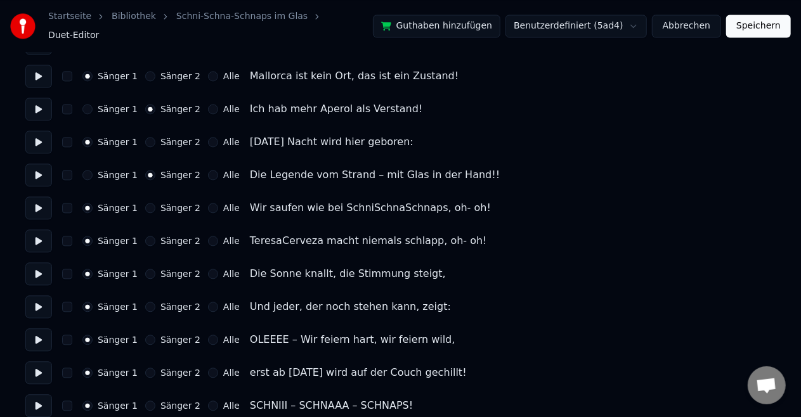
scroll to position [1354, 0]
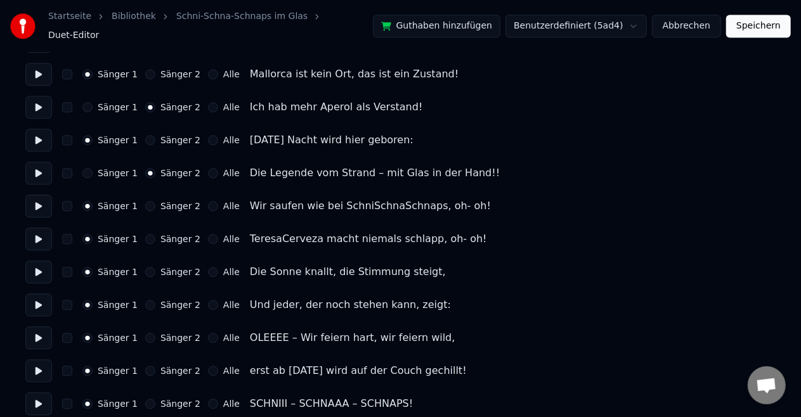
click at [145, 234] on button "Sänger 2" at bounding box center [150, 239] width 10 height 10
click at [208, 267] on button "Alle" at bounding box center [213, 272] width 10 height 10
click at [208, 300] on button "Alle" at bounding box center [213, 305] width 10 height 10
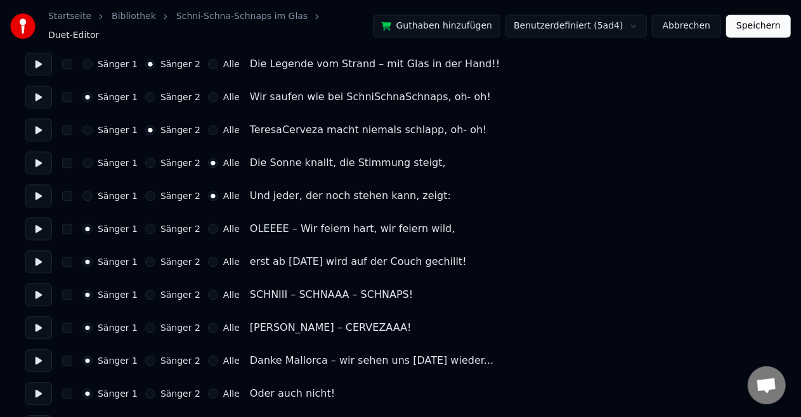
scroll to position [1468, 0]
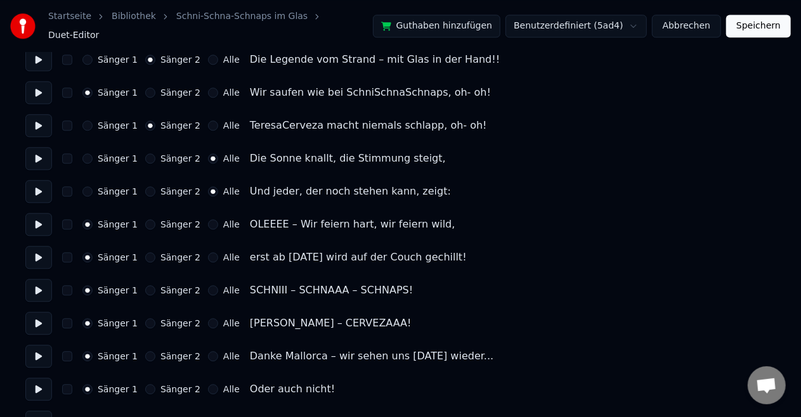
click at [208, 219] on button "Alle" at bounding box center [213, 224] width 10 height 10
click at [204, 246] on div "Sänger 1 Sänger 2 Alle erst ab [DATE] wird auf der Couch gechillt!" at bounding box center [400, 257] width 750 height 23
click at [208, 252] on button "Alle" at bounding box center [213, 257] width 10 height 10
click at [160, 319] on label "Sänger 2" at bounding box center [180, 323] width 40 height 9
click at [155, 318] on button "Sänger 2" at bounding box center [150, 323] width 10 height 10
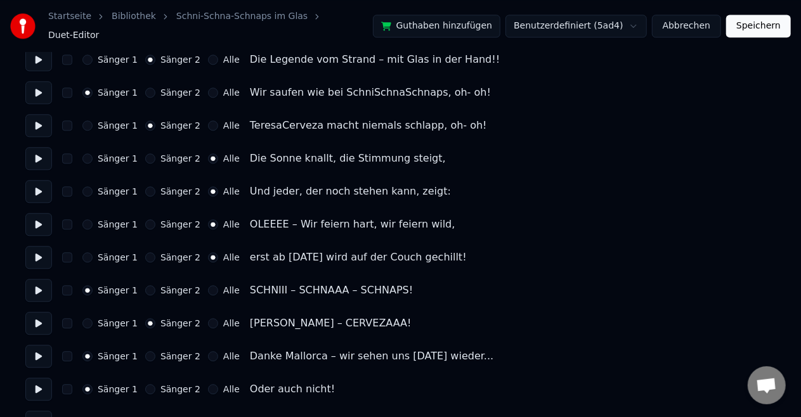
scroll to position [1491, 0]
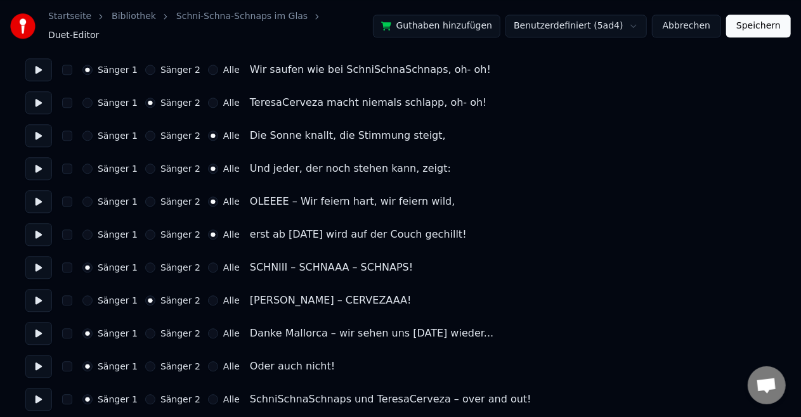
click at [160, 362] on label "Sänger 2" at bounding box center [180, 366] width 40 height 9
click at [155, 362] on button "Sänger 2" at bounding box center [150, 367] width 10 height 10
click at [208, 395] on div "Alle" at bounding box center [224, 400] width 32 height 10
click at [208, 395] on button "Alle" at bounding box center [213, 400] width 10 height 10
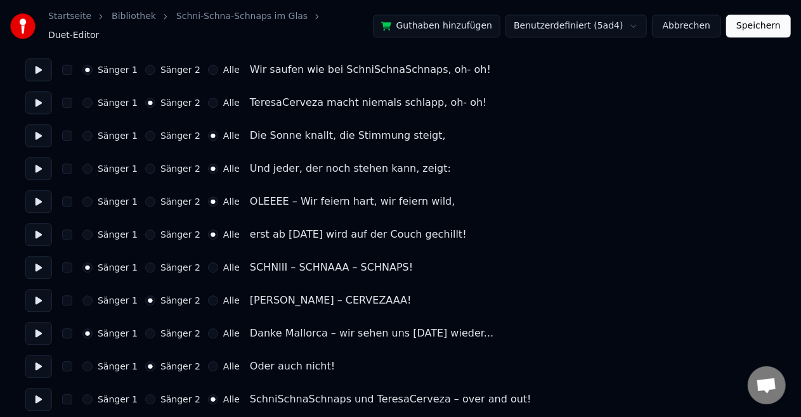
click at [775, 18] on button "Speichern" at bounding box center [758, 26] width 65 height 23
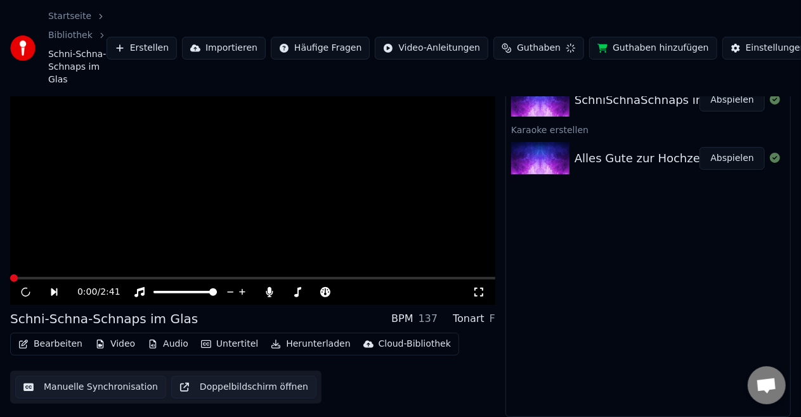
scroll to position [64, 0]
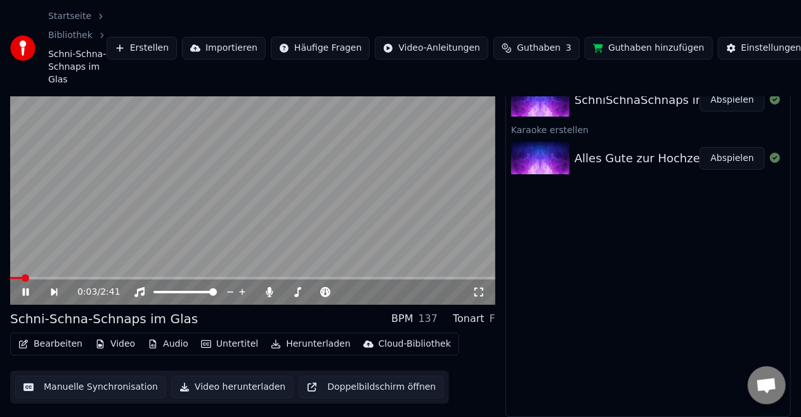
click at [26, 293] on icon at bounding box center [34, 292] width 29 height 10
click at [160, 354] on div "Bearbeiten Video Audio Untertitel Herunterladen Cloud-Bibliothek" at bounding box center [234, 344] width 449 height 23
click at [166, 350] on button "Audio" at bounding box center [168, 345] width 51 height 18
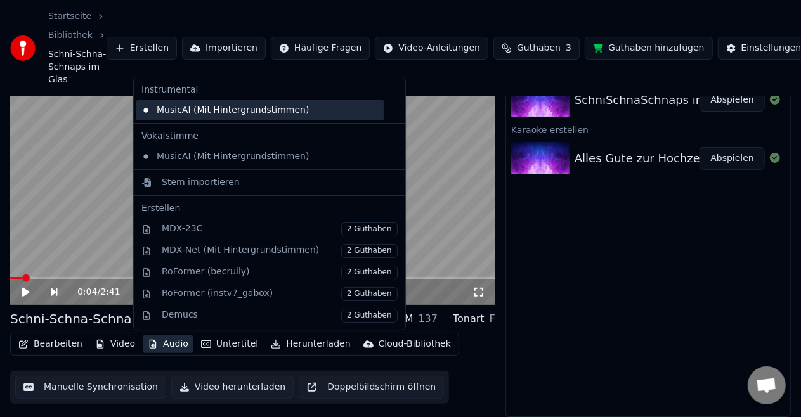
click at [232, 118] on div "MusicAI (Mit Hintergrundstimmen)" at bounding box center [259, 110] width 247 height 20
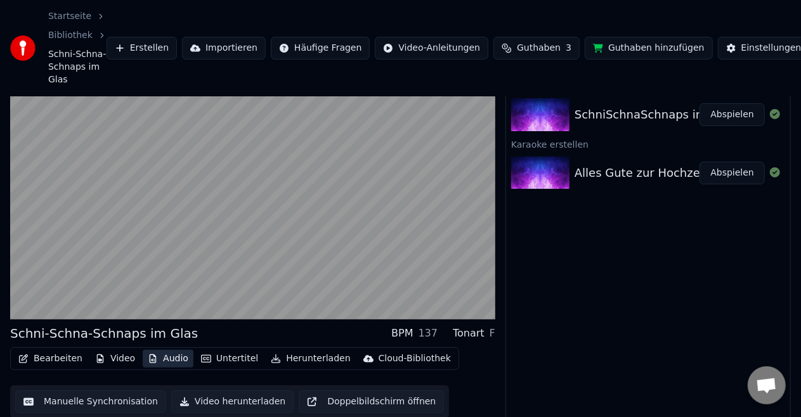
scroll to position [52, 0]
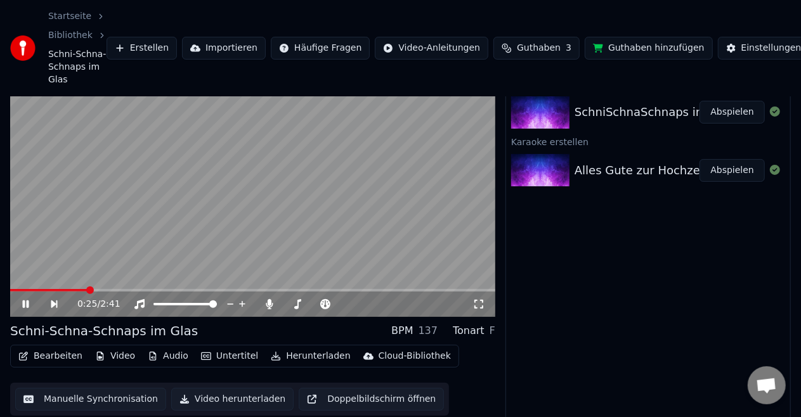
click at [30, 310] on div "0:25 / 2:41" at bounding box center [252, 304] width 475 height 13
click at [30, 310] on div "0:26 / 2:41" at bounding box center [252, 304] width 475 height 13
click at [27, 306] on icon at bounding box center [26, 305] width 6 height 8
click at [310, 357] on button "Herunterladen" at bounding box center [310, 357] width 89 height 18
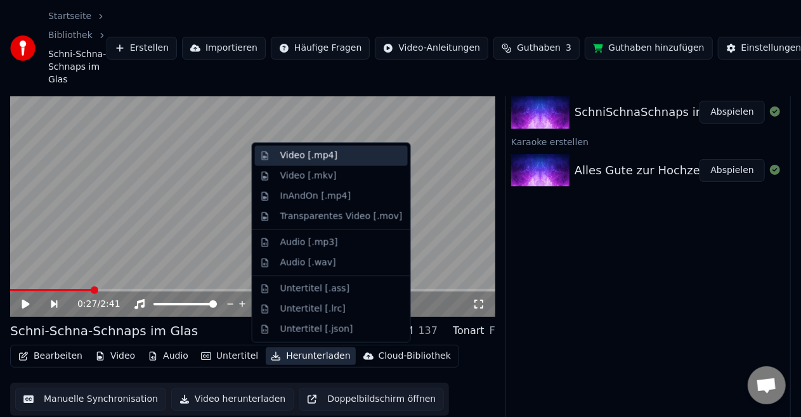
click at [321, 163] on div "Video [.mp4]" at bounding box center [331, 156] width 153 height 20
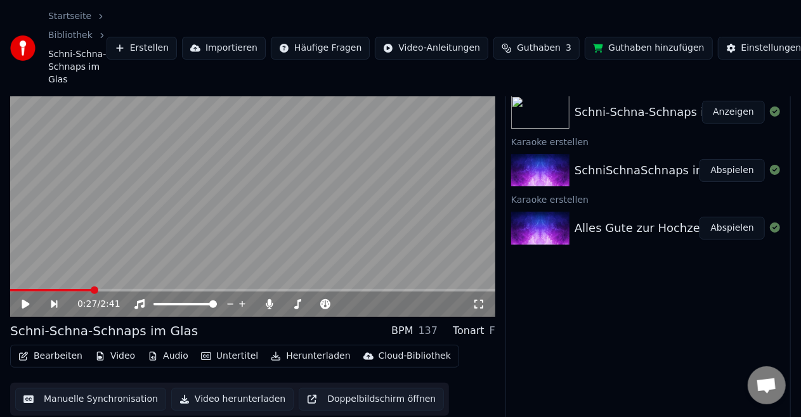
click at [728, 124] on div "Schni-Schna-Schnaps im Glas Anzeigen" at bounding box center [648, 112] width 284 height 43
click at [726, 117] on button "Anzeigen" at bounding box center [733, 112] width 63 height 23
click at [735, 288] on div "Exportieren [.mp4] Schni-Schna-Schnaps im Glas Anzeigen Karaoke erstellen Schni…" at bounding box center [648, 252] width 285 height 355
click at [735, 232] on button "Abspielen" at bounding box center [732, 228] width 65 height 23
click at [28, 310] on div "0:27 / 2:41" at bounding box center [252, 304] width 475 height 13
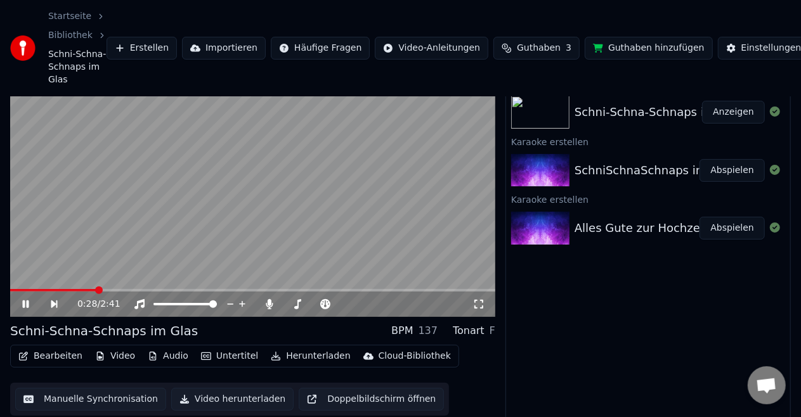
click at [20, 303] on icon at bounding box center [34, 304] width 29 height 10
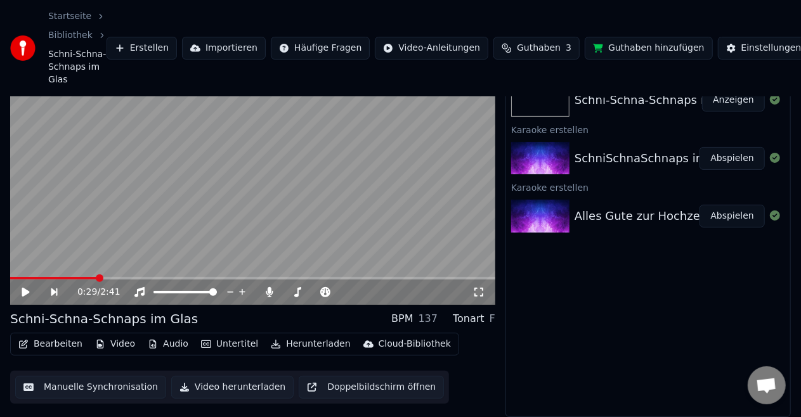
click at [76, 36] on link "Bibliothek" at bounding box center [70, 35] width 44 height 13
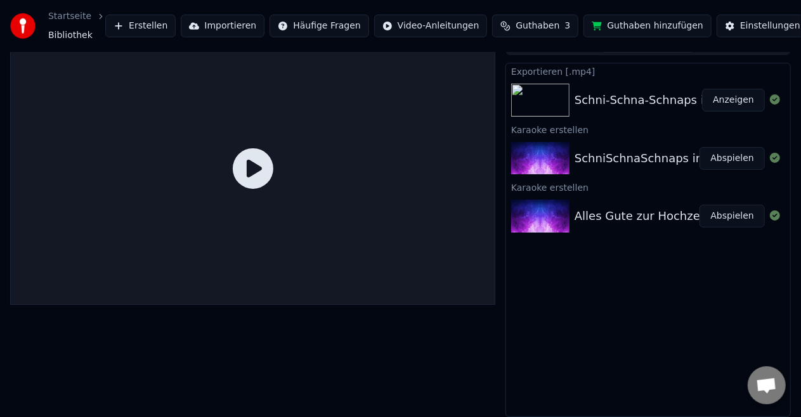
scroll to position [20, 0]
click at [551, 208] on img at bounding box center [540, 216] width 58 height 33
click at [786, 28] on html "Startseite Bibliothek Erstellen Importieren Häufige Fragen Video-Anleitungen Gu…" at bounding box center [400, 188] width 801 height 417
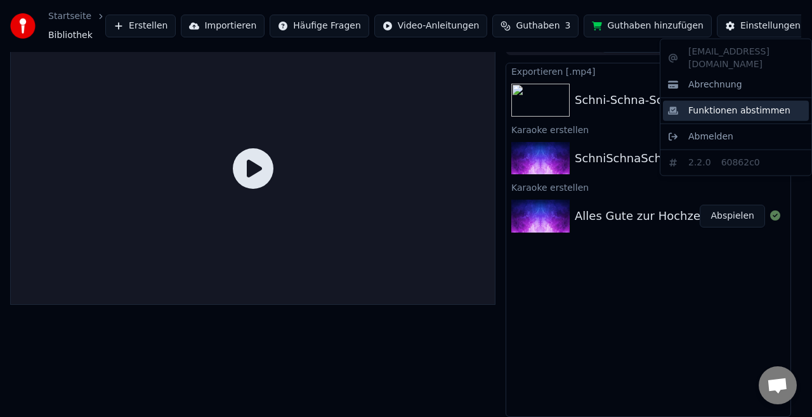
click at [719, 105] on span "Funktionen abstimmen" at bounding box center [739, 111] width 102 height 13
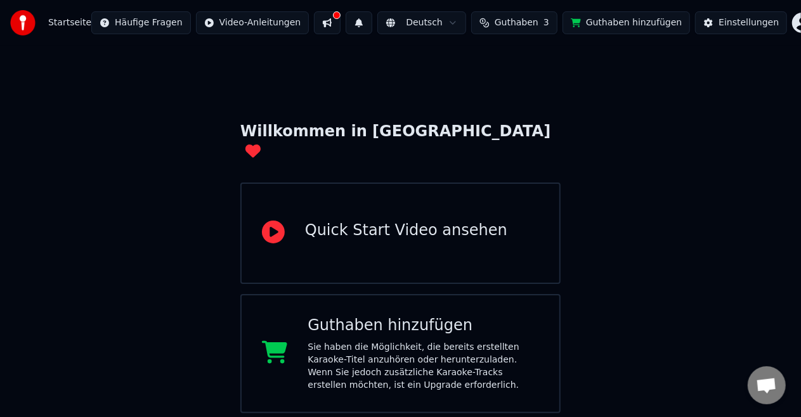
click at [780, 25] on html "Startseite Häufige Fragen Video-Anleitungen Deutsch Guthaben 3 Guthaben hinzufü…" at bounding box center [400, 330] width 801 height 660
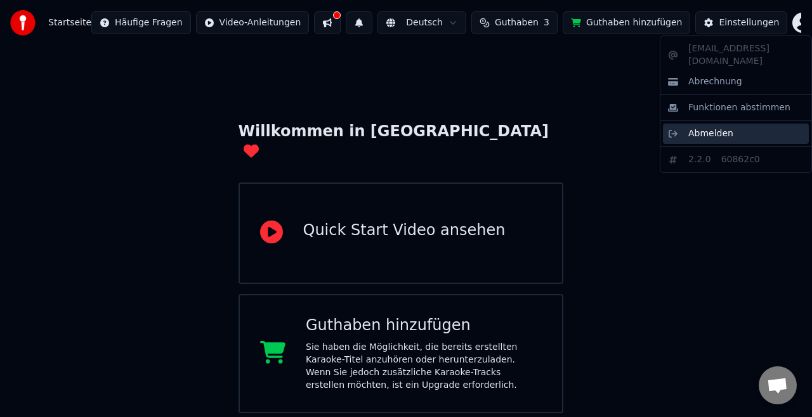
click at [717, 128] on span "Abmelden" at bounding box center [710, 134] width 45 height 13
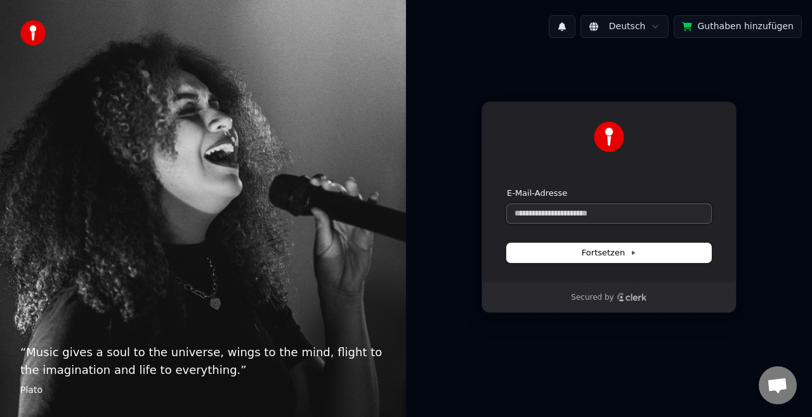
click at [568, 212] on input "E-Mail-Adresse" at bounding box center [609, 213] width 204 height 19
click at [601, 256] on span "Fortsetzen" at bounding box center [609, 252] width 55 height 11
type input "**********"
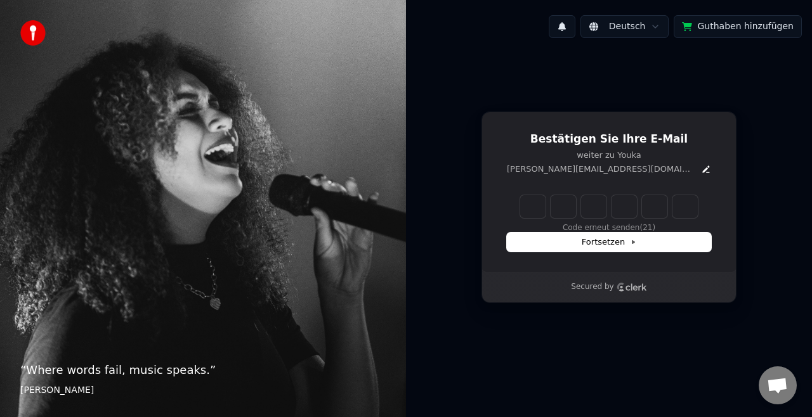
click at [532, 205] on input "Enter verification code" at bounding box center [609, 206] width 178 height 23
type input "******"
